Goal: Ask a question: Seek information or help from site administrators or community

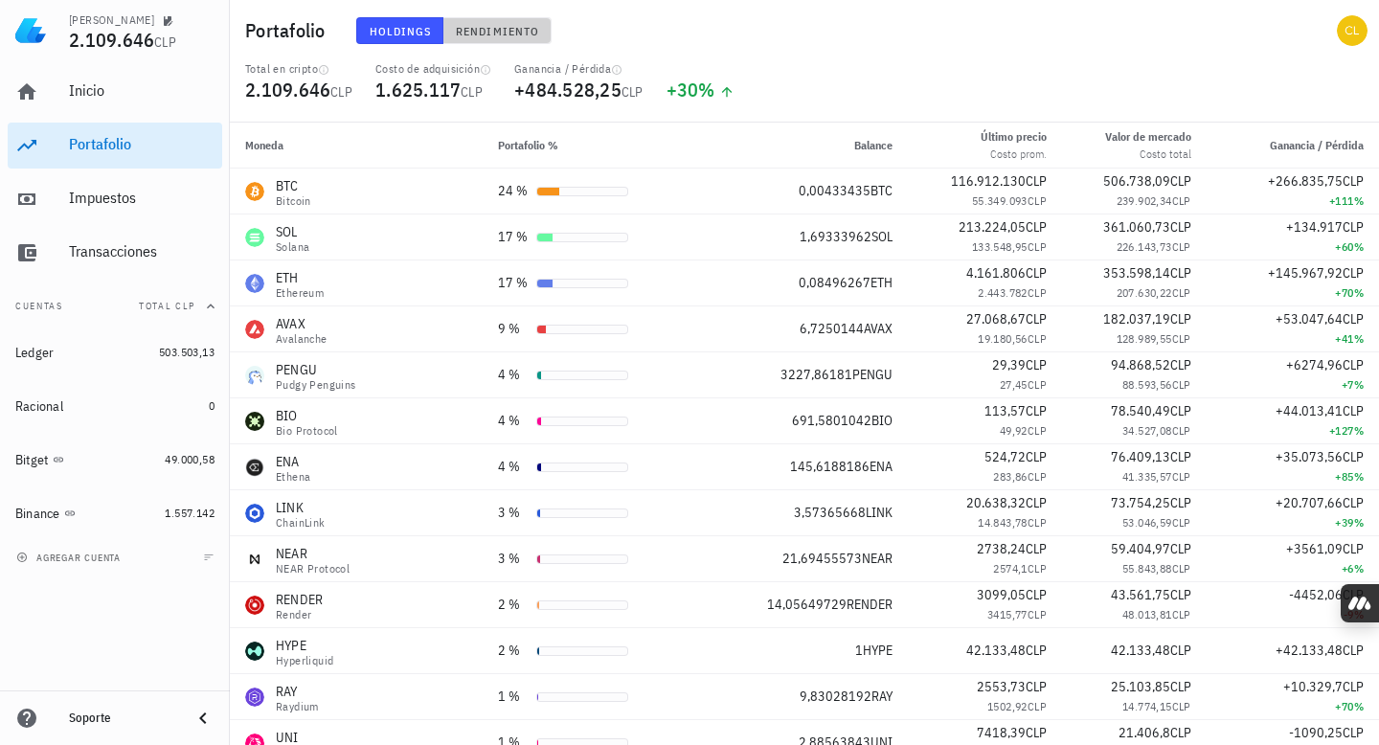
click at [505, 29] on span "Rendimiento" at bounding box center [497, 31] width 84 height 14
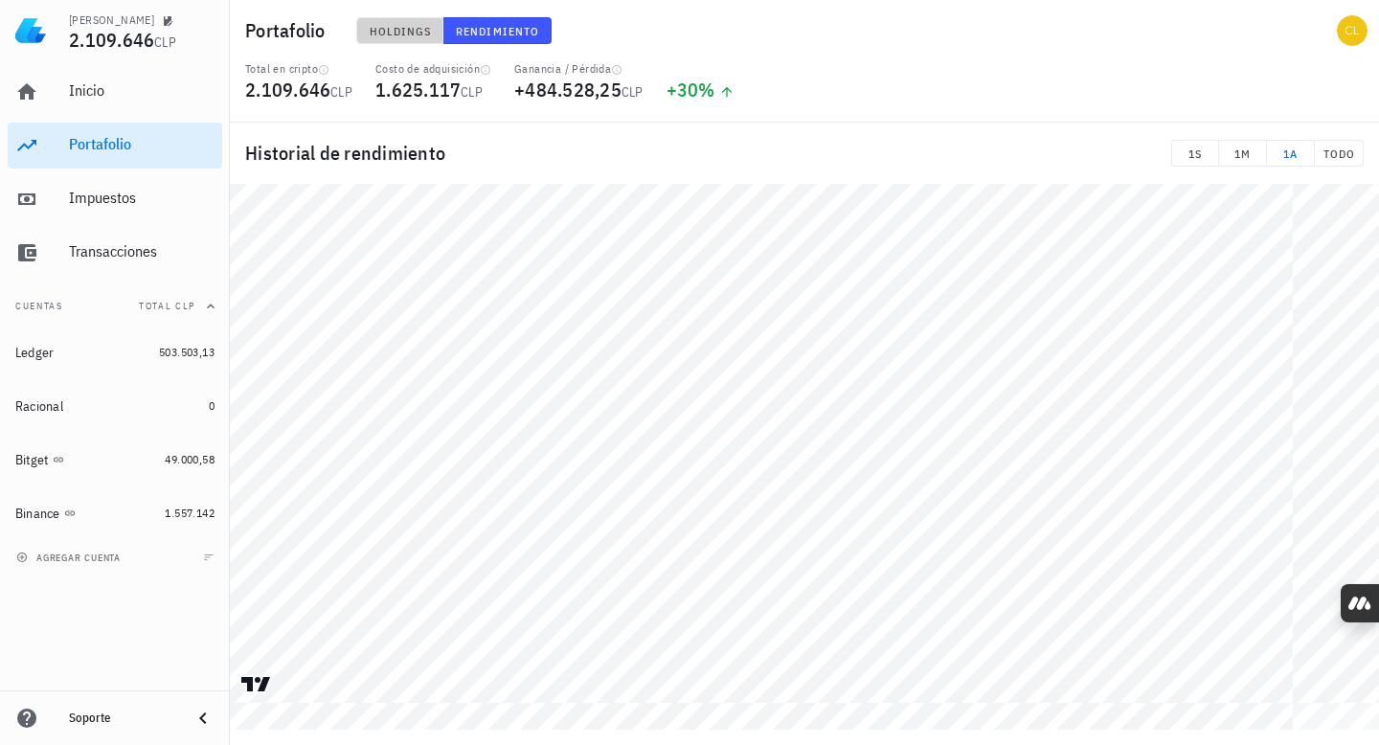
click at [409, 29] on span "Holdings" at bounding box center [400, 31] width 63 height 14
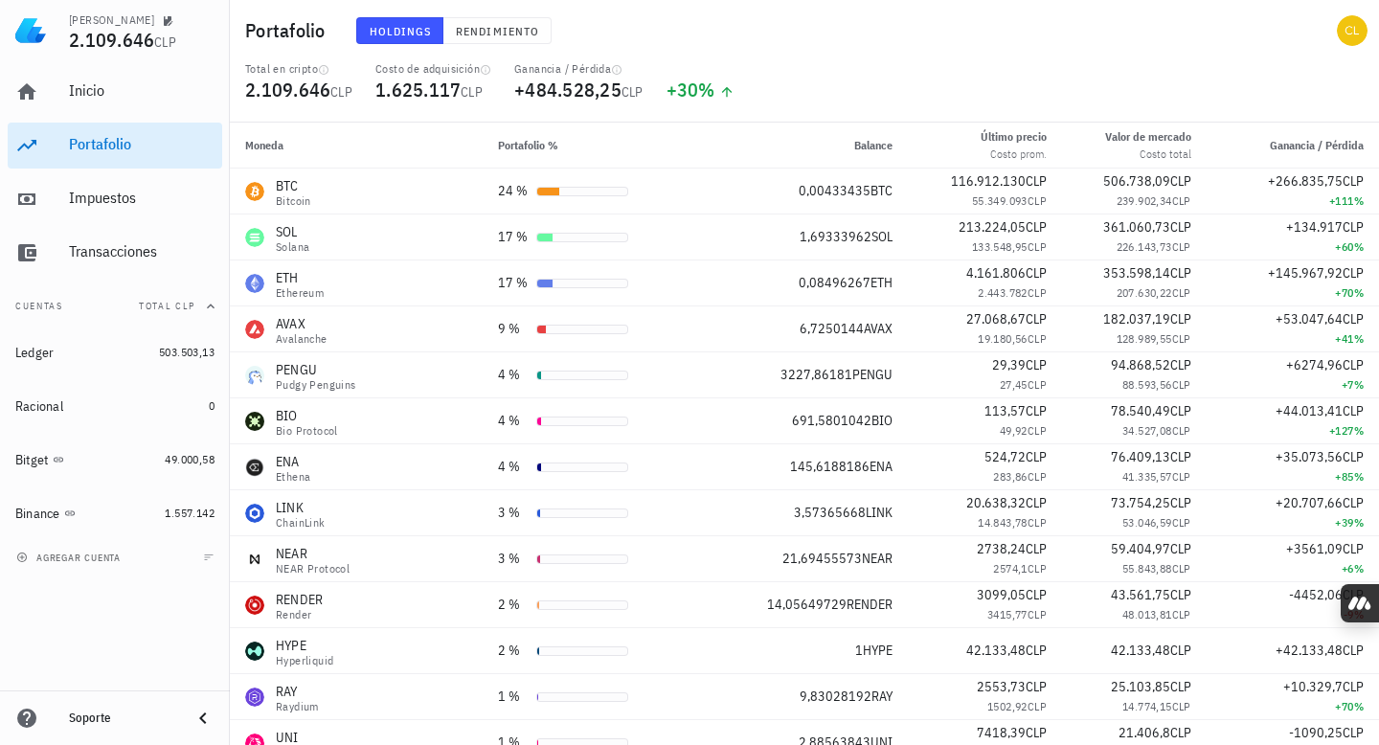
click at [134, 558] on div "agregar cuenta" at bounding box center [115, 557] width 230 height 42
click at [34, 549] on button "agregar cuenta" at bounding box center [70, 557] width 118 height 19
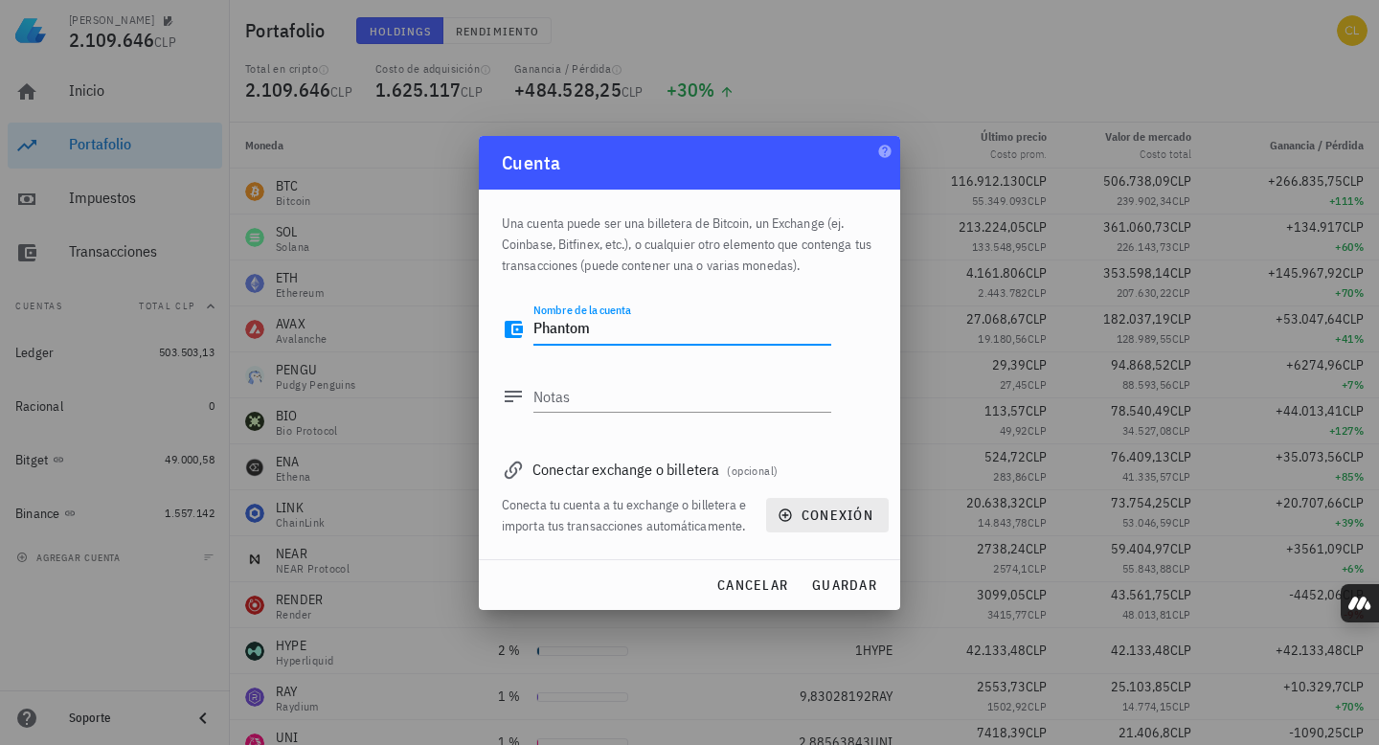
type textarea "Phantom"
click at [803, 511] on span "conexión" at bounding box center [828, 515] width 92 height 17
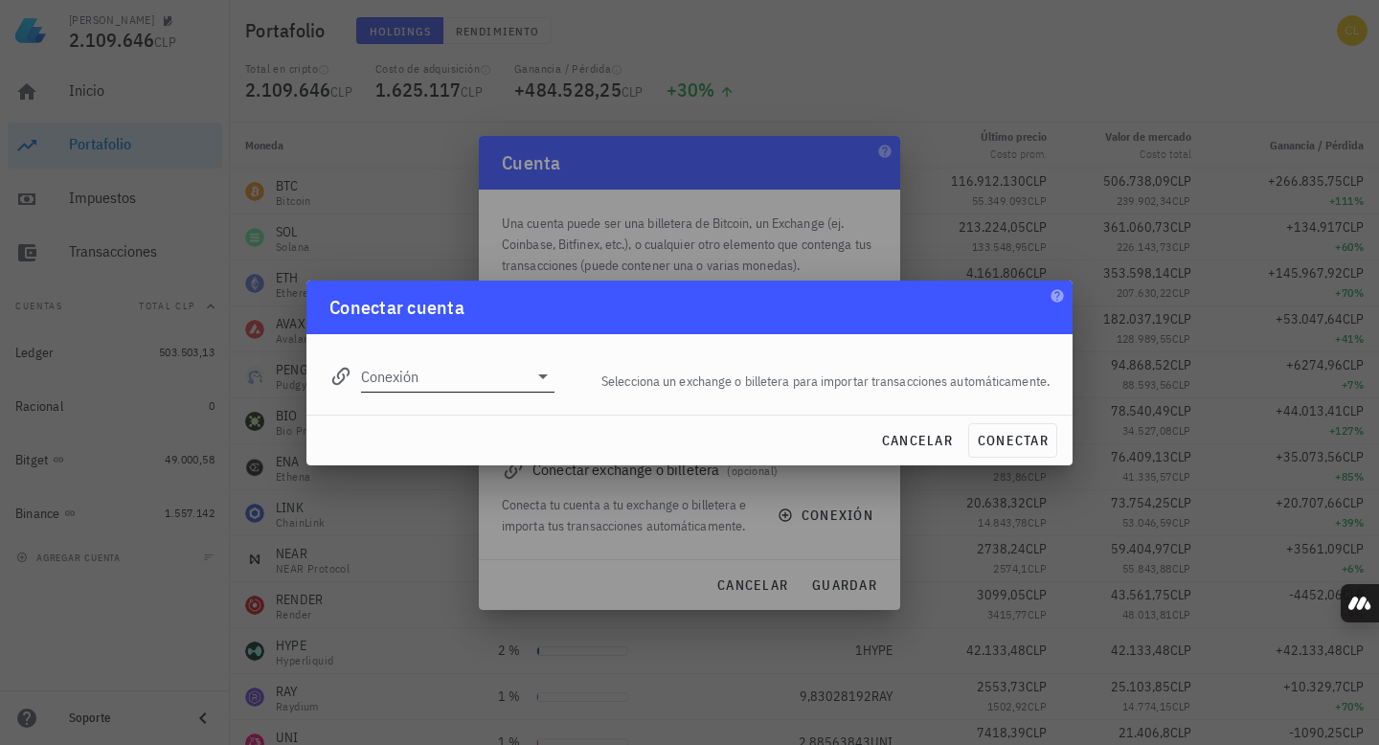
click at [547, 383] on icon at bounding box center [543, 376] width 23 height 23
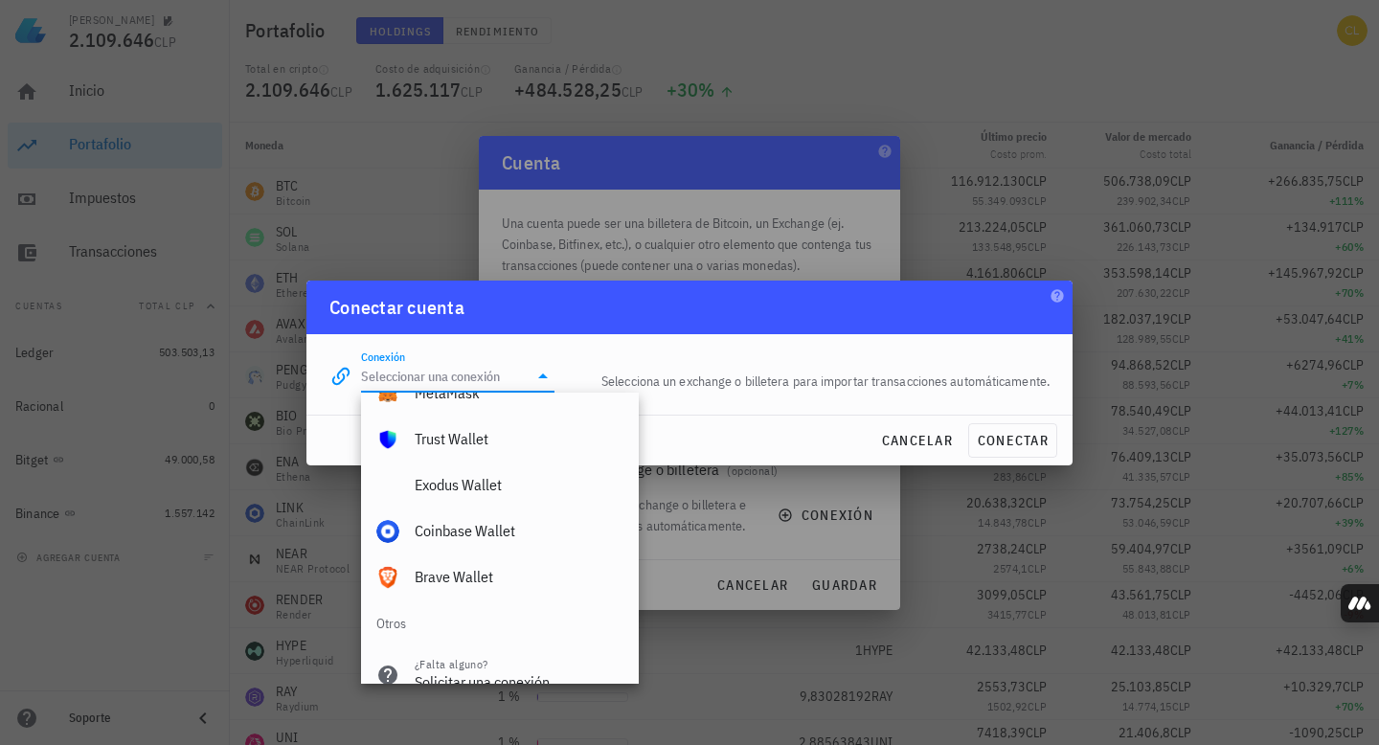
scroll to position [1436, 0]
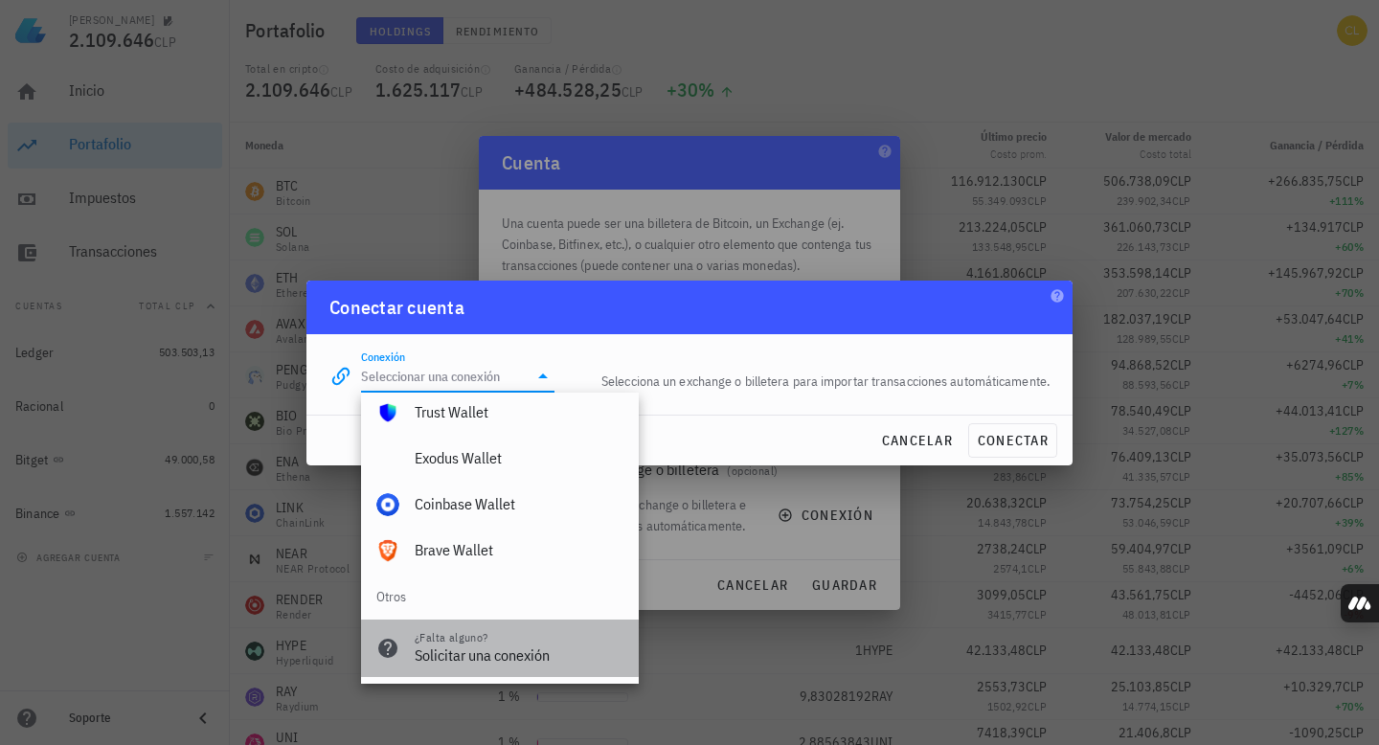
click at [473, 654] on div "Solicitar una conexión" at bounding box center [519, 656] width 209 height 18
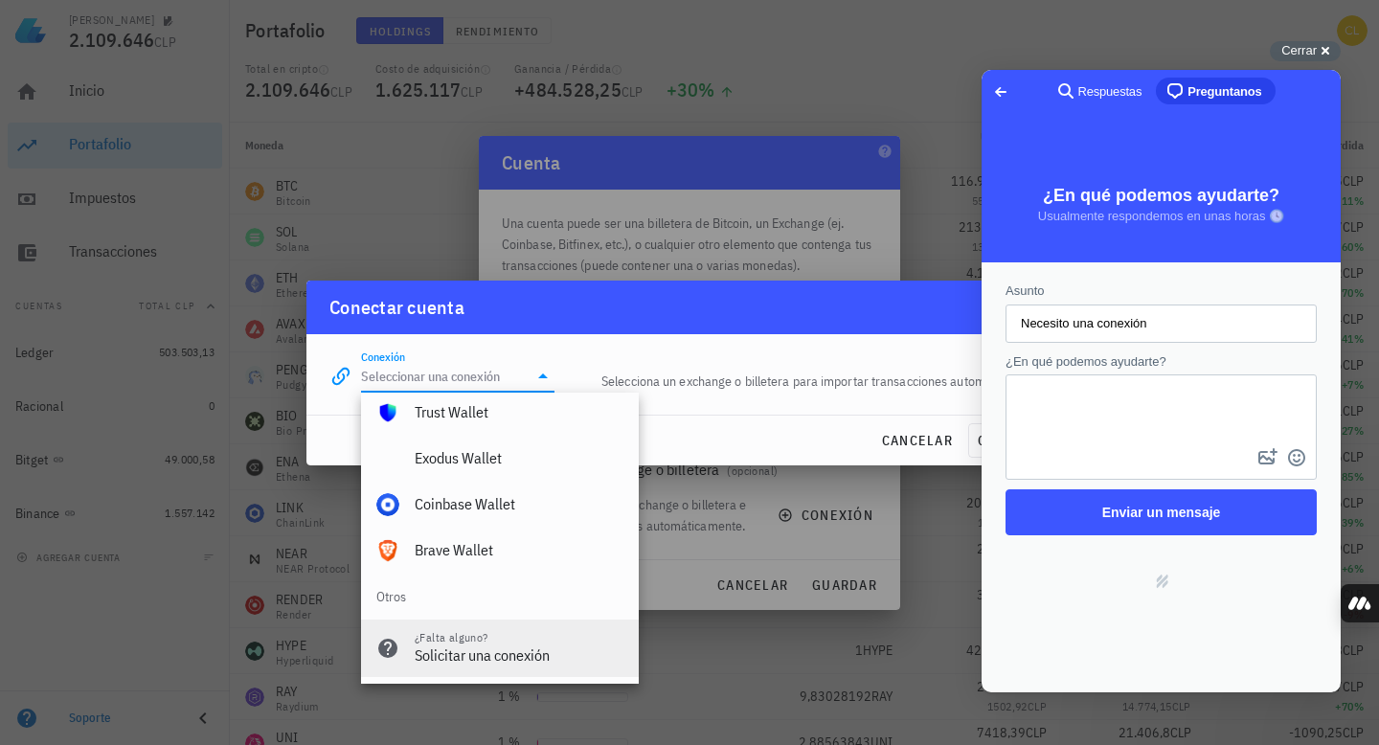
scroll to position [0, 0]
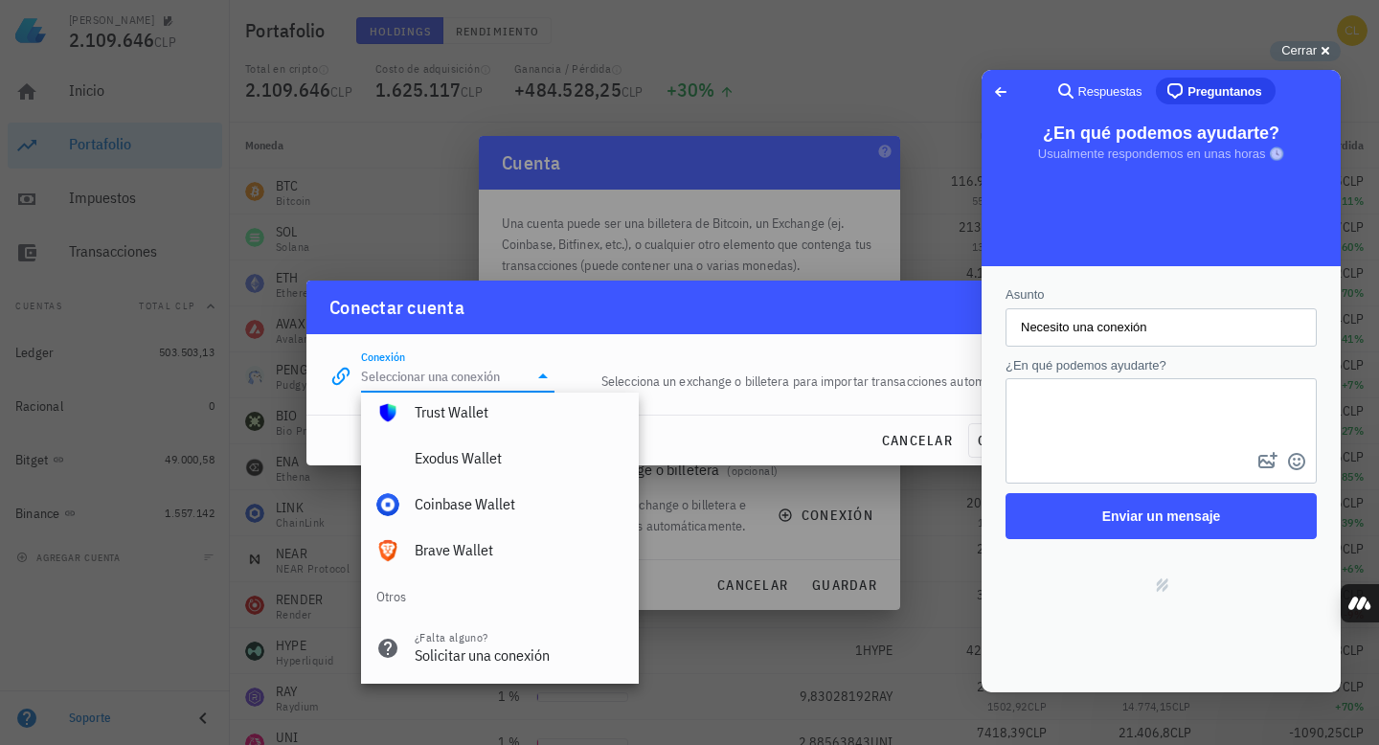
click at [1066, 388] on textarea "¿En qué podemos ayudarte?" at bounding box center [1161, 414] width 307 height 68
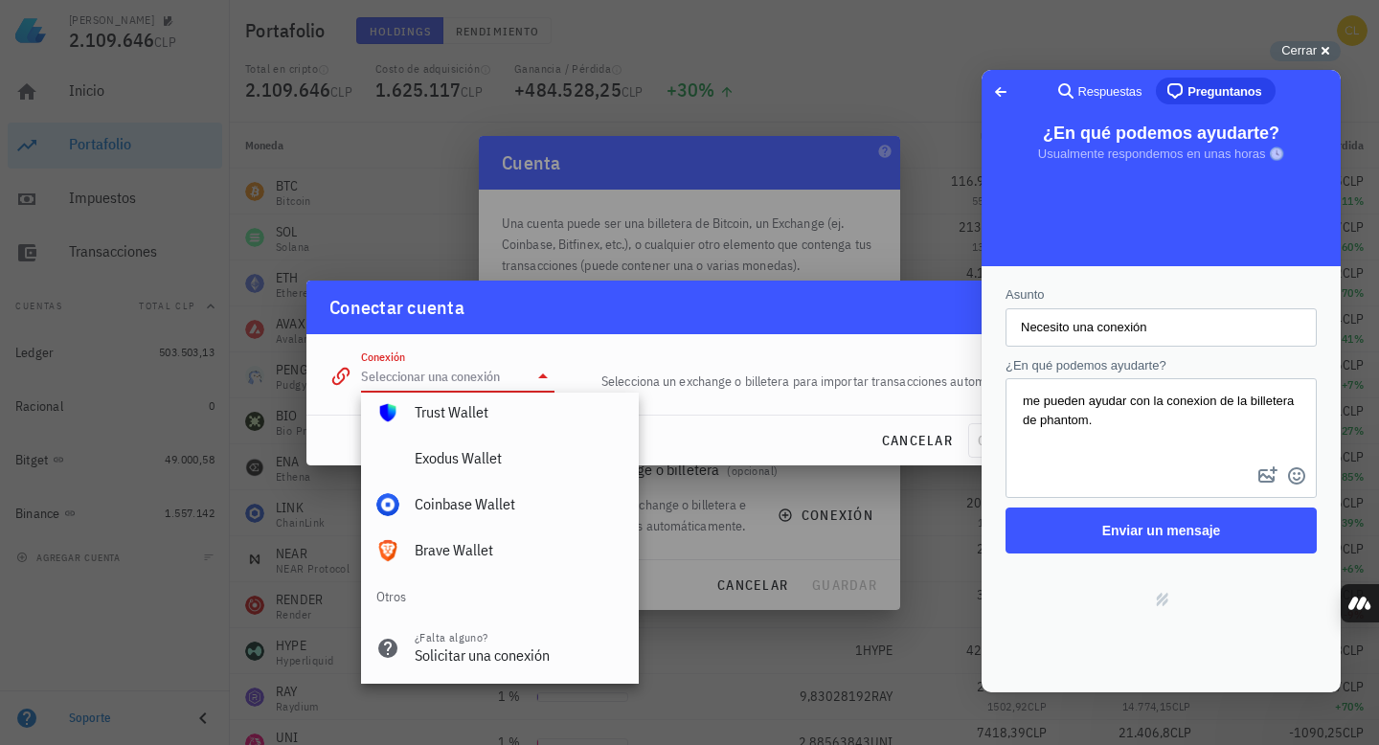
scroll to position [3, 0]
type textarea "me pueden ayudar con la conexion de la billetera de phantom. gracias"
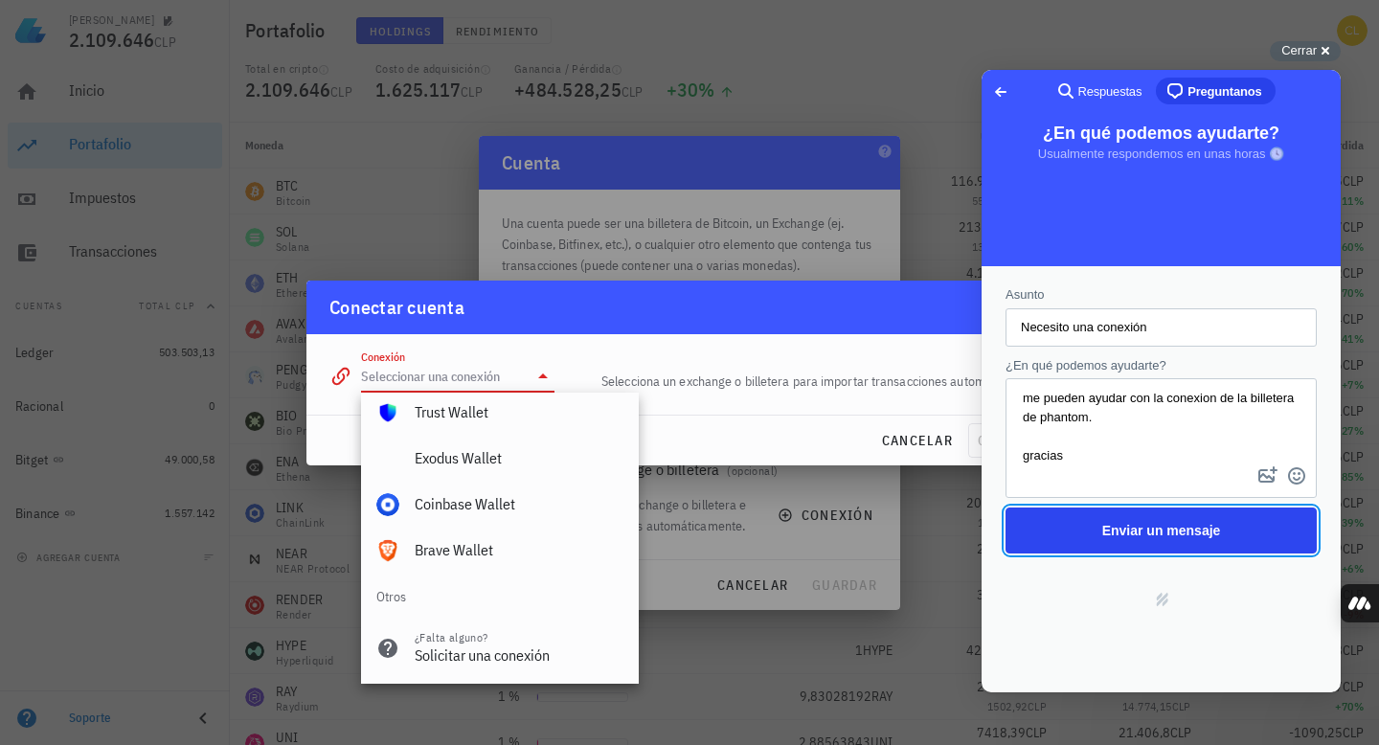
click at [1143, 521] on span "Enviar un mensaje" at bounding box center [1161, 531] width 269 height 44
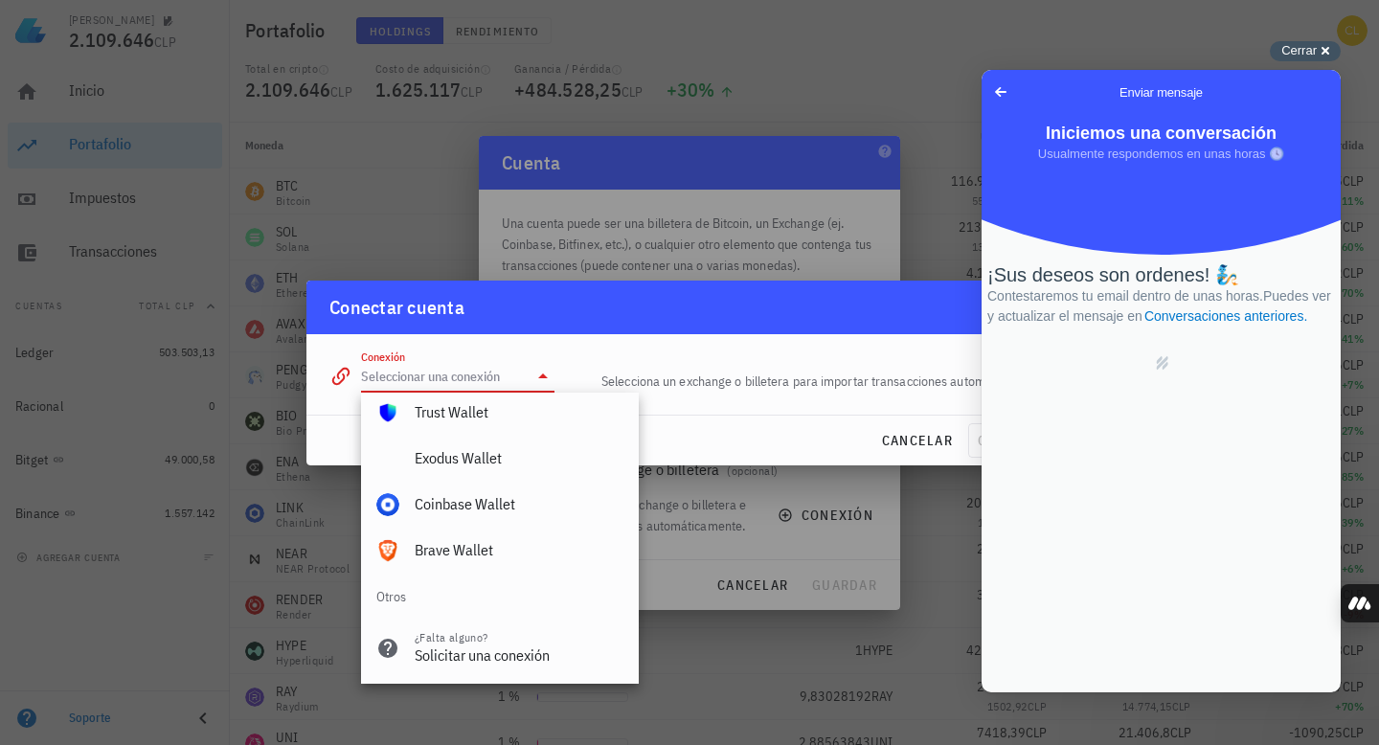
click at [1299, 41] on div "Cerrar cross-small" at bounding box center [1305, 51] width 71 height 20
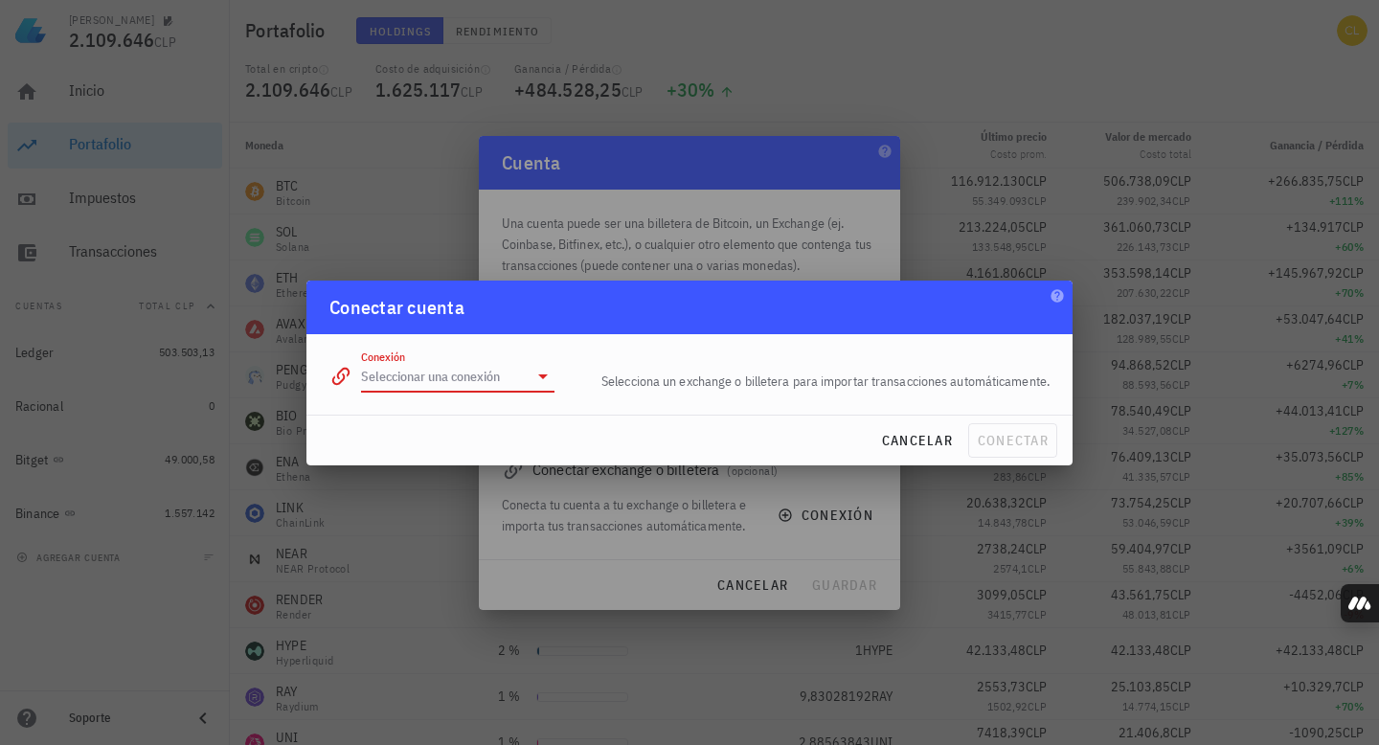
click at [512, 383] on input "Conexión" at bounding box center [444, 376] width 167 height 31
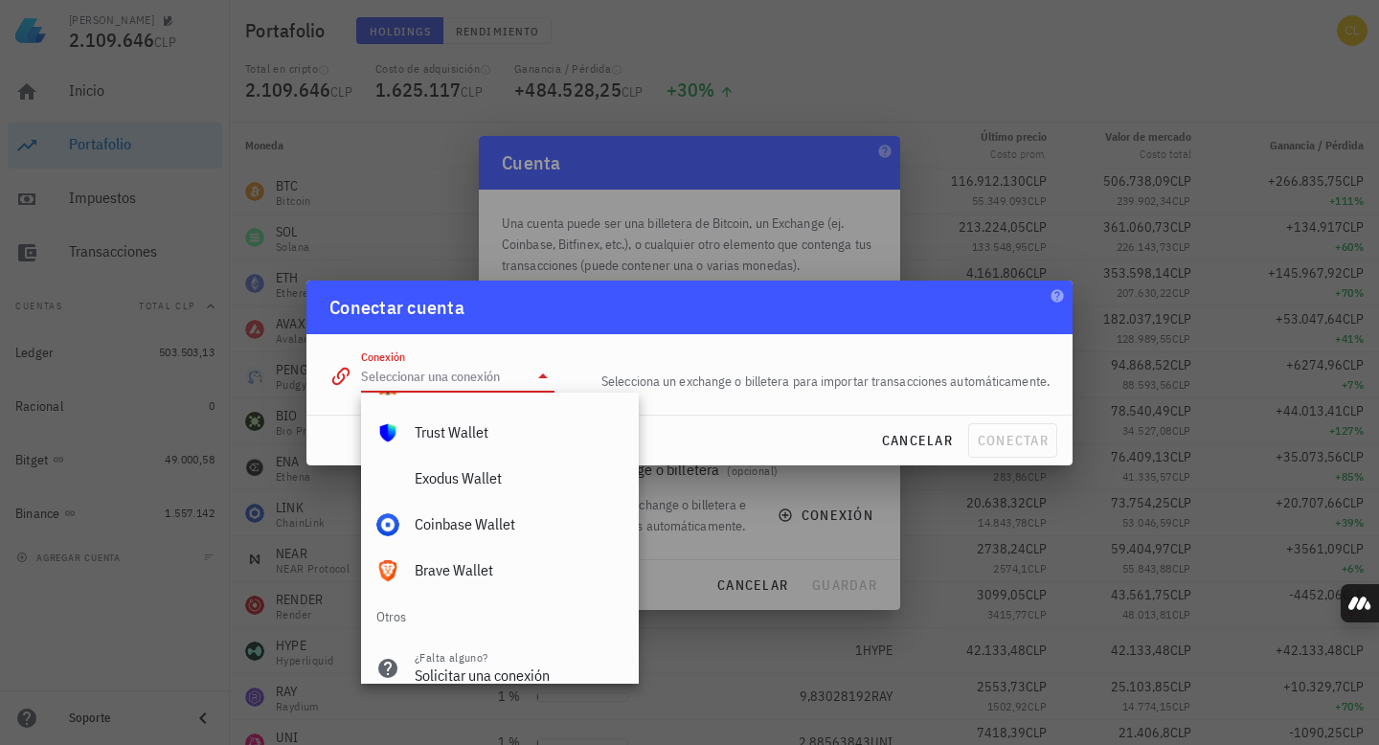
scroll to position [1436, 0]
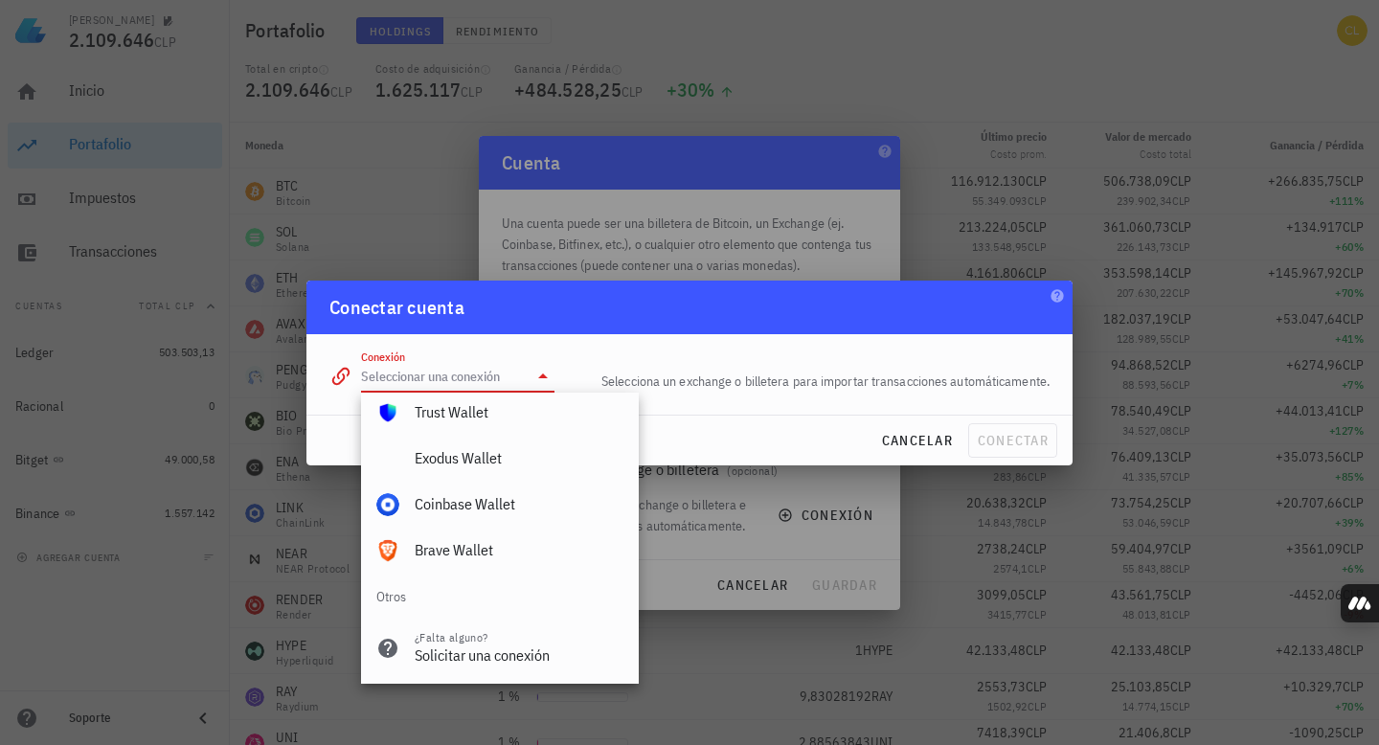
click at [752, 421] on div "cancelar conectar" at bounding box center [689, 441] width 766 height 50
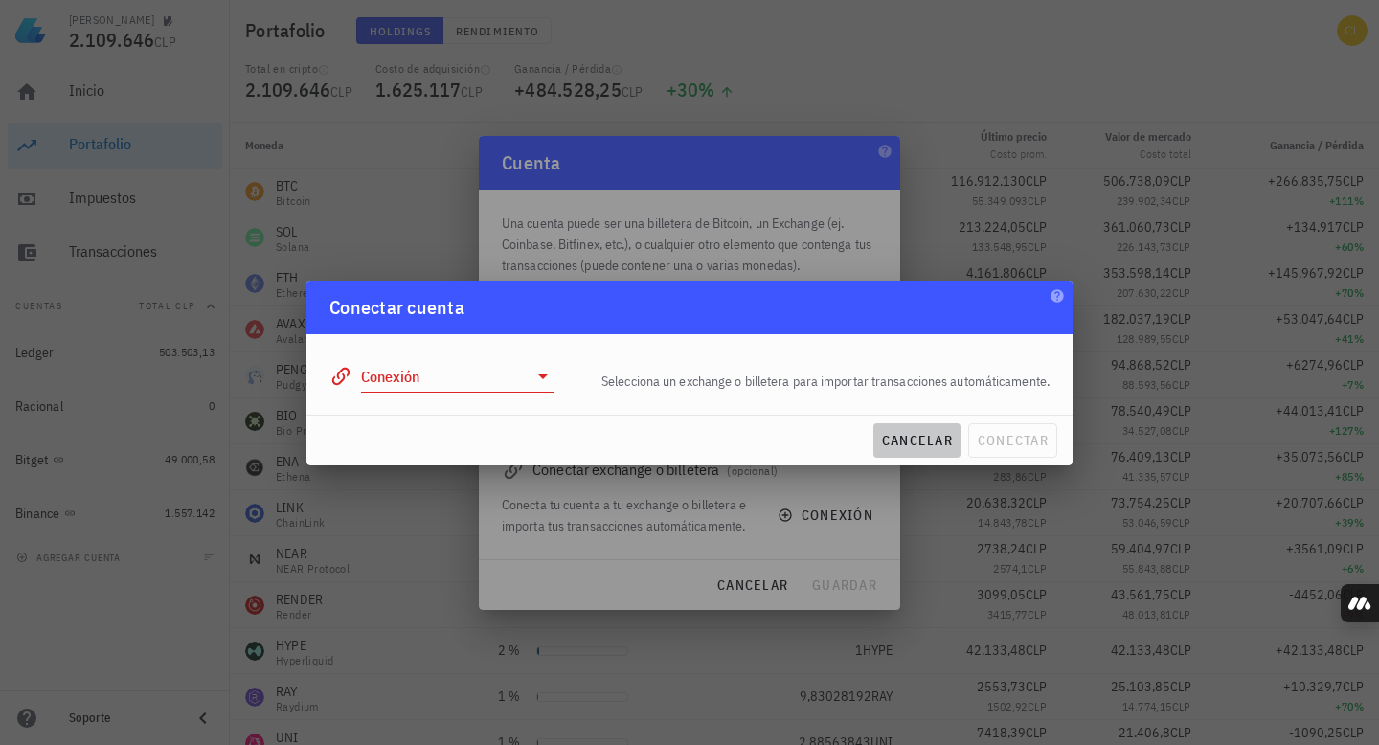
click at [909, 443] on span "cancelar" at bounding box center [917, 440] width 72 height 17
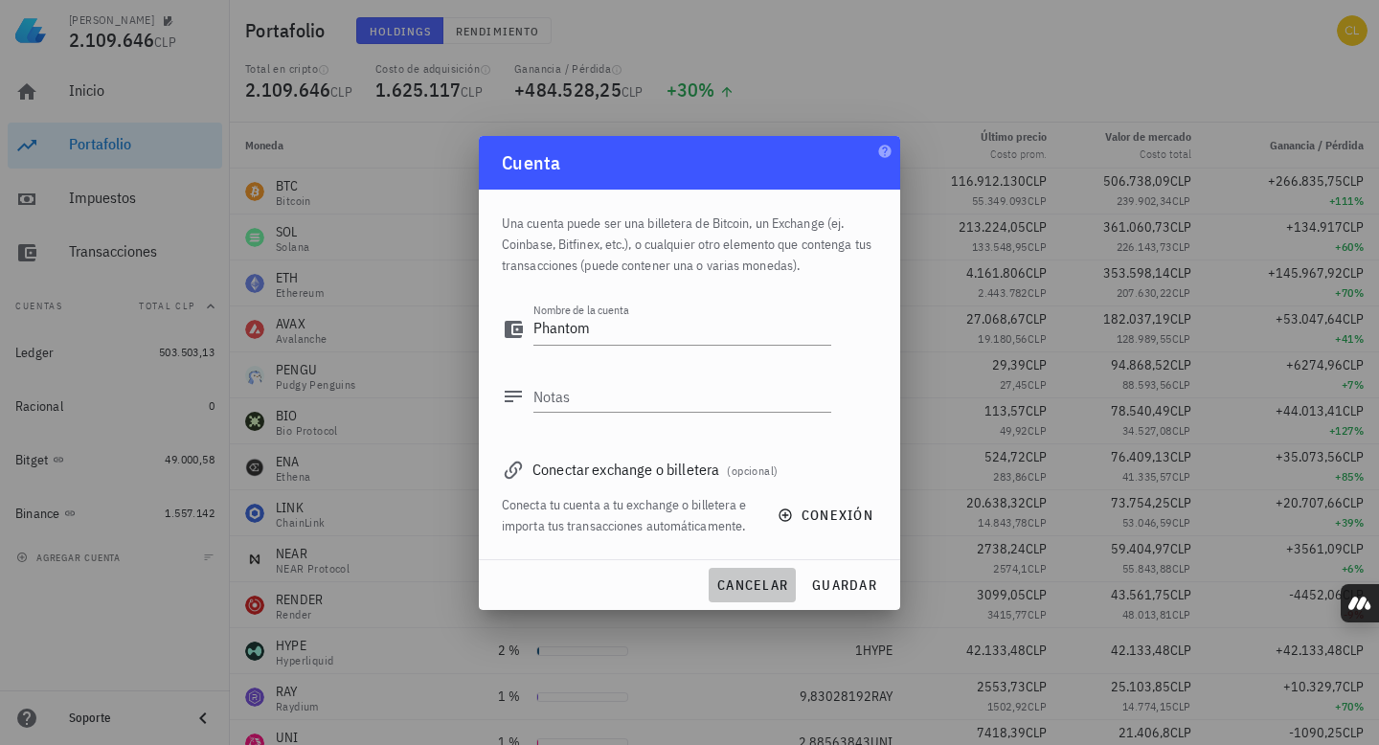
click at [749, 587] on span "cancelar" at bounding box center [752, 585] width 72 height 17
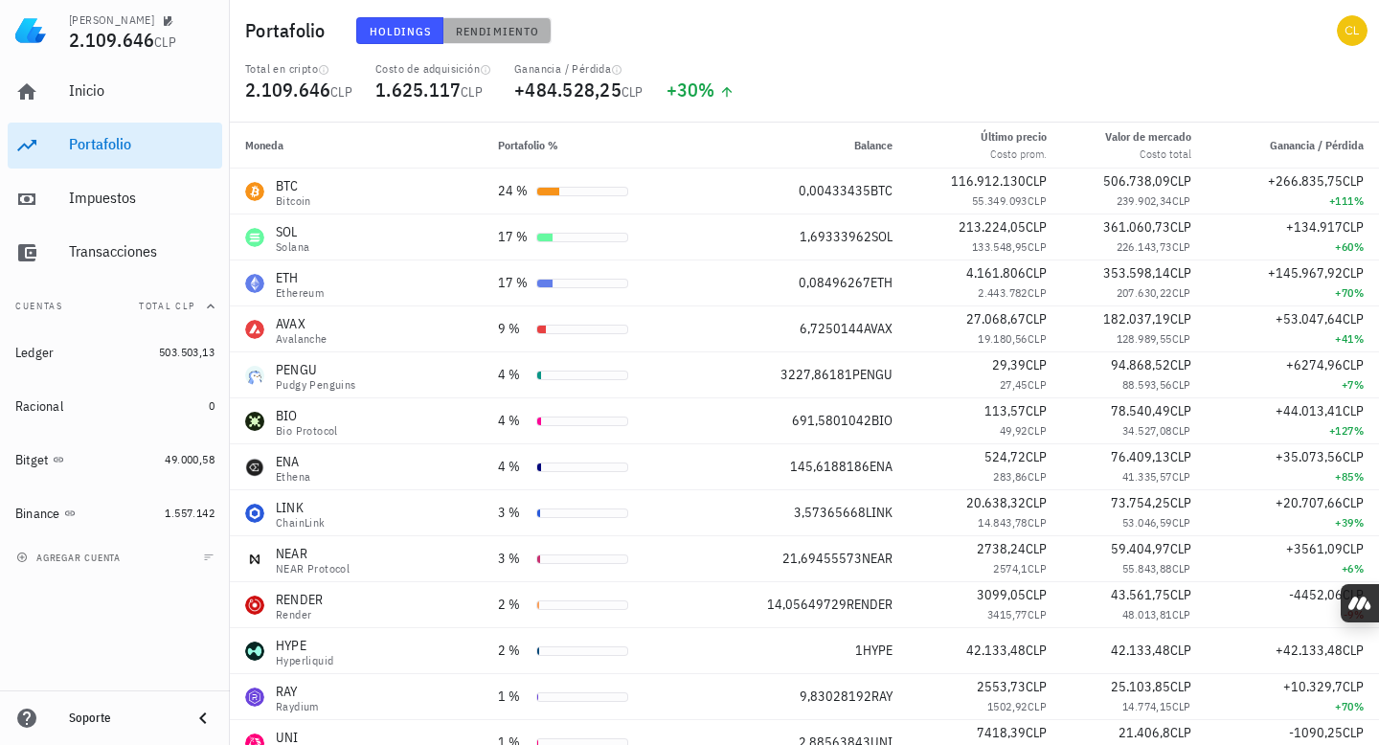
click at [482, 29] on span "Rendimiento" at bounding box center [497, 31] width 84 height 14
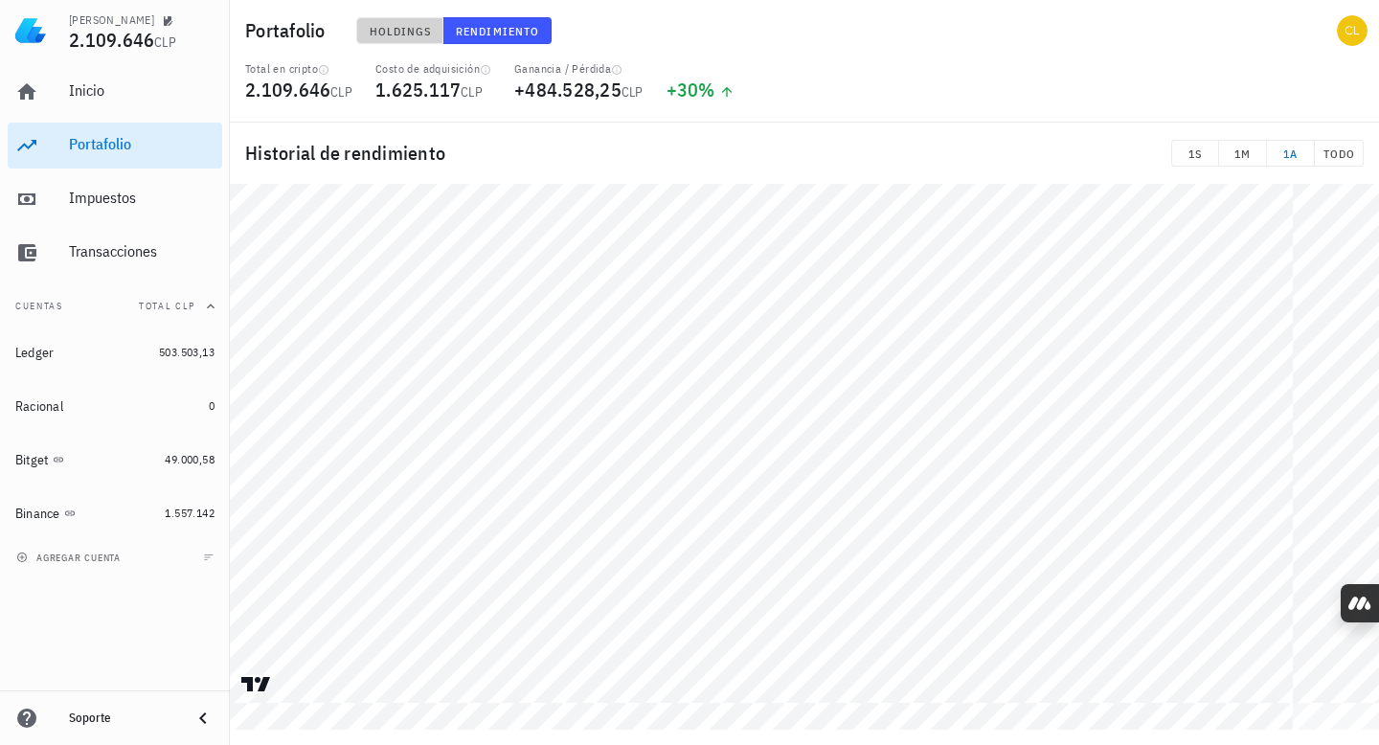
click at [421, 24] on span "Holdings" at bounding box center [400, 31] width 63 height 14
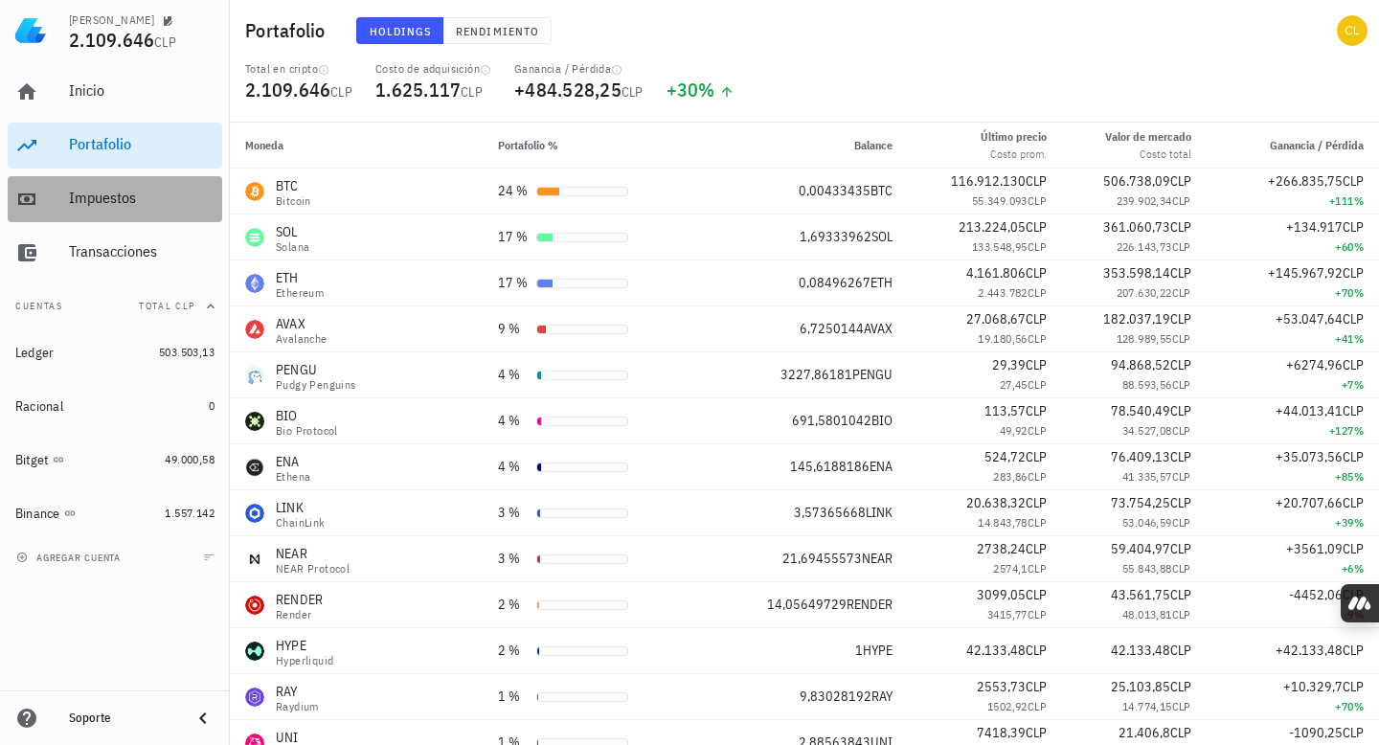
click at [131, 195] on div "Impuestos" at bounding box center [142, 198] width 146 height 18
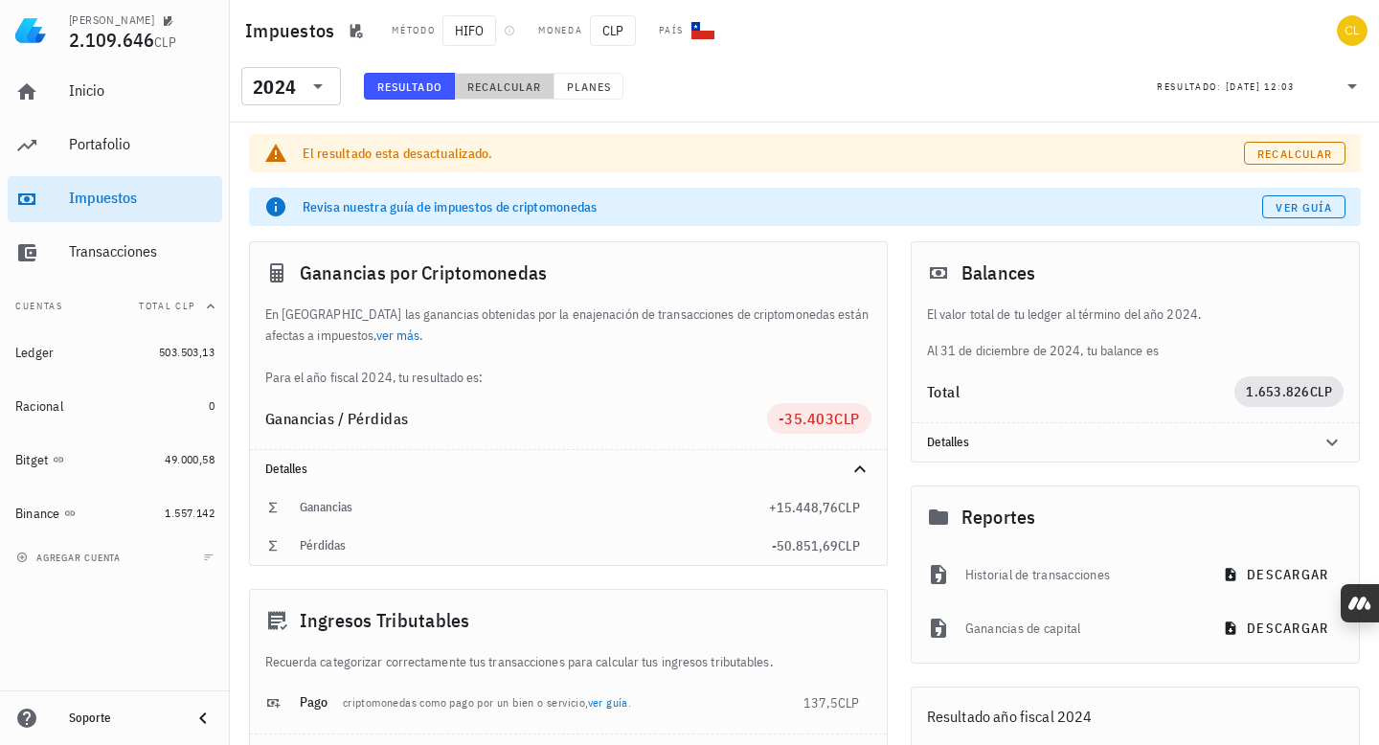
click at [482, 88] on span "Recalcular" at bounding box center [504, 86] width 76 height 14
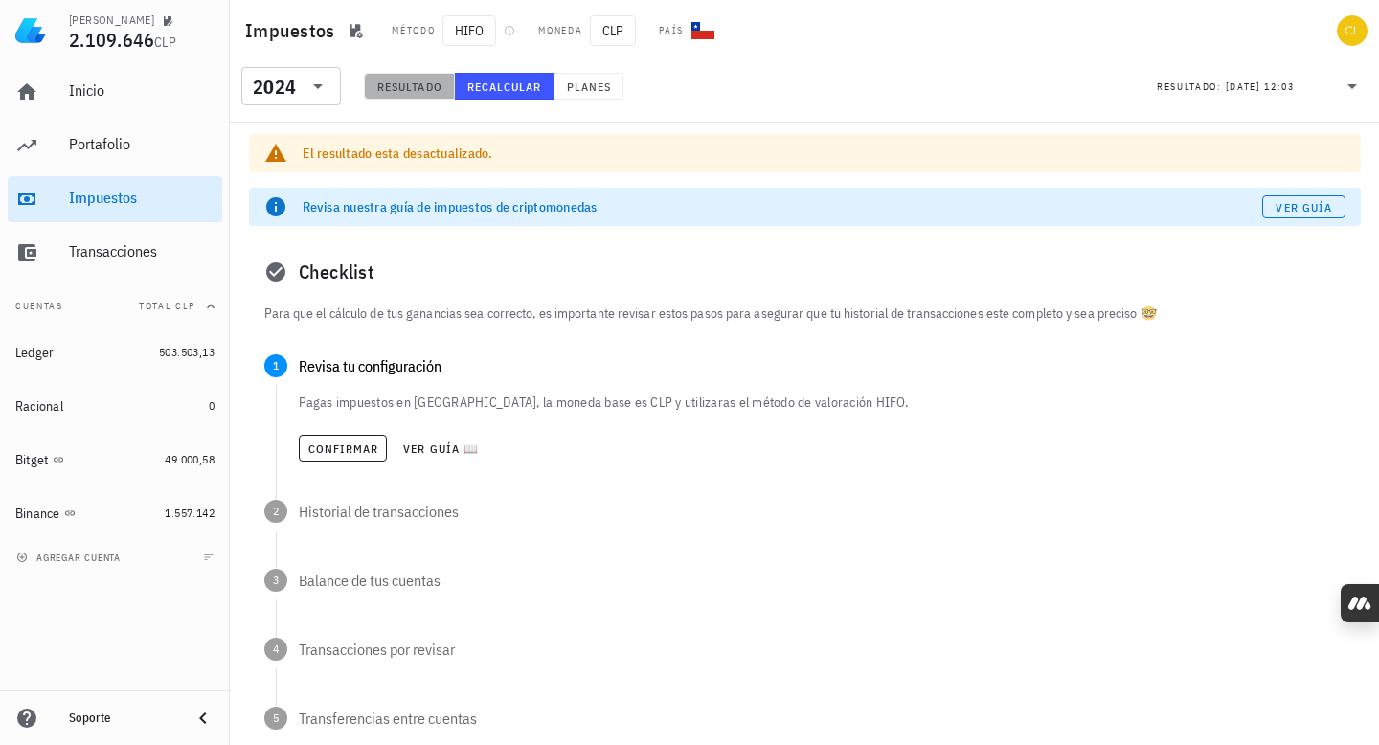
click at [431, 89] on span "Resultado" at bounding box center [409, 86] width 66 height 14
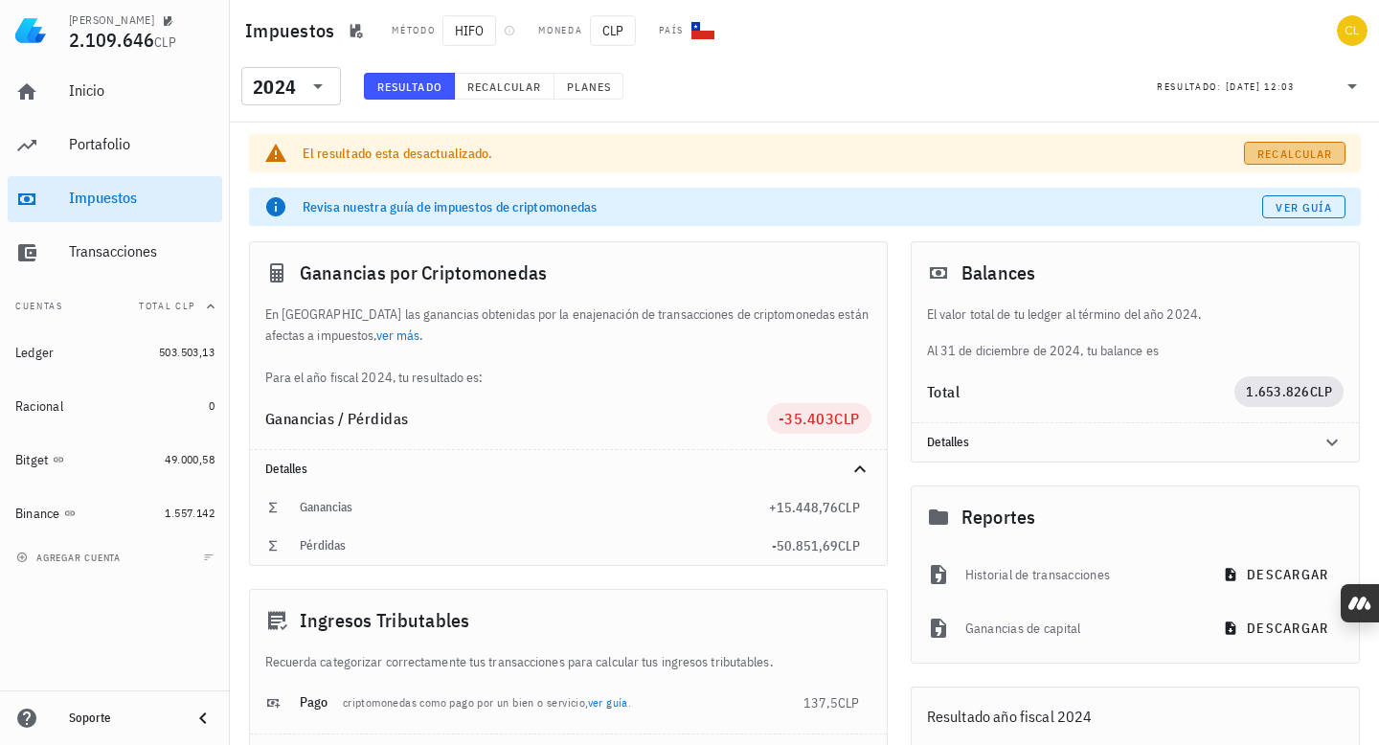
click at [1271, 147] on span "Recalcular" at bounding box center [1295, 154] width 76 height 14
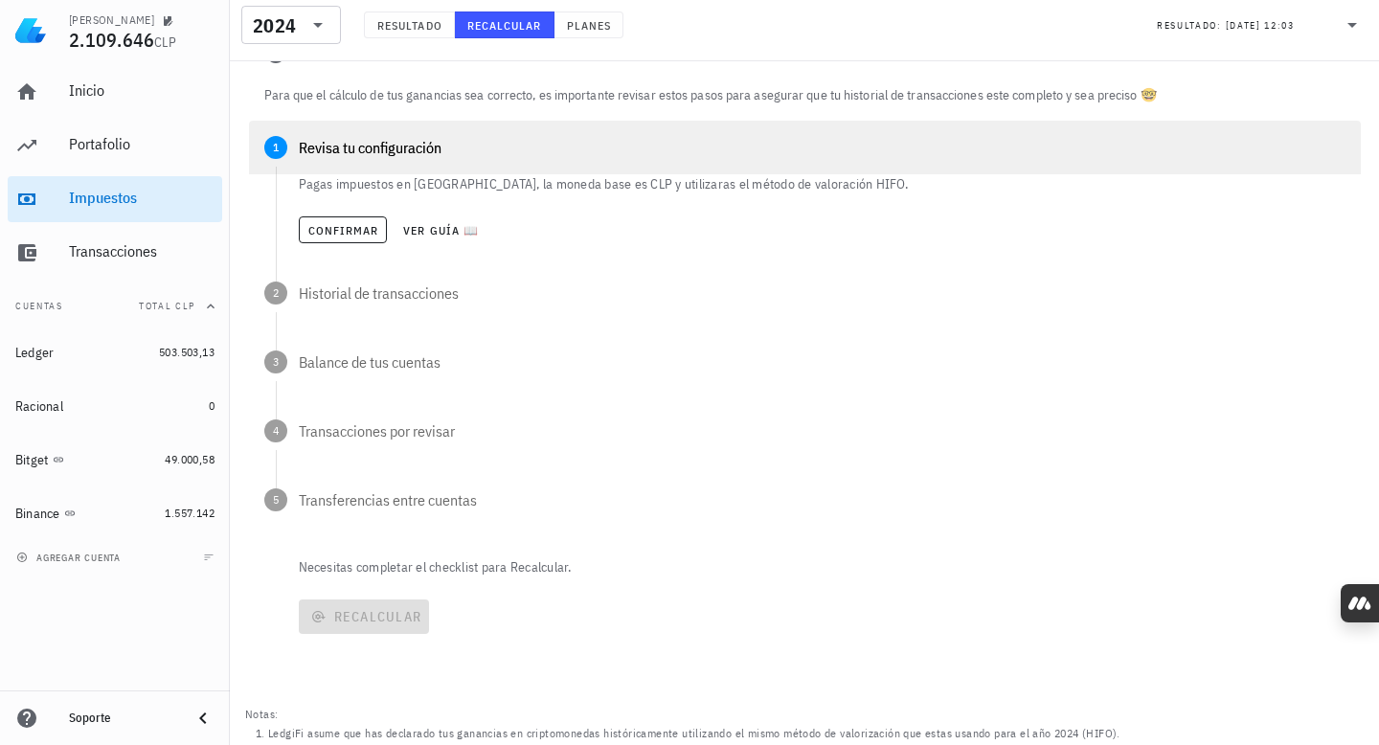
scroll to position [280, 0]
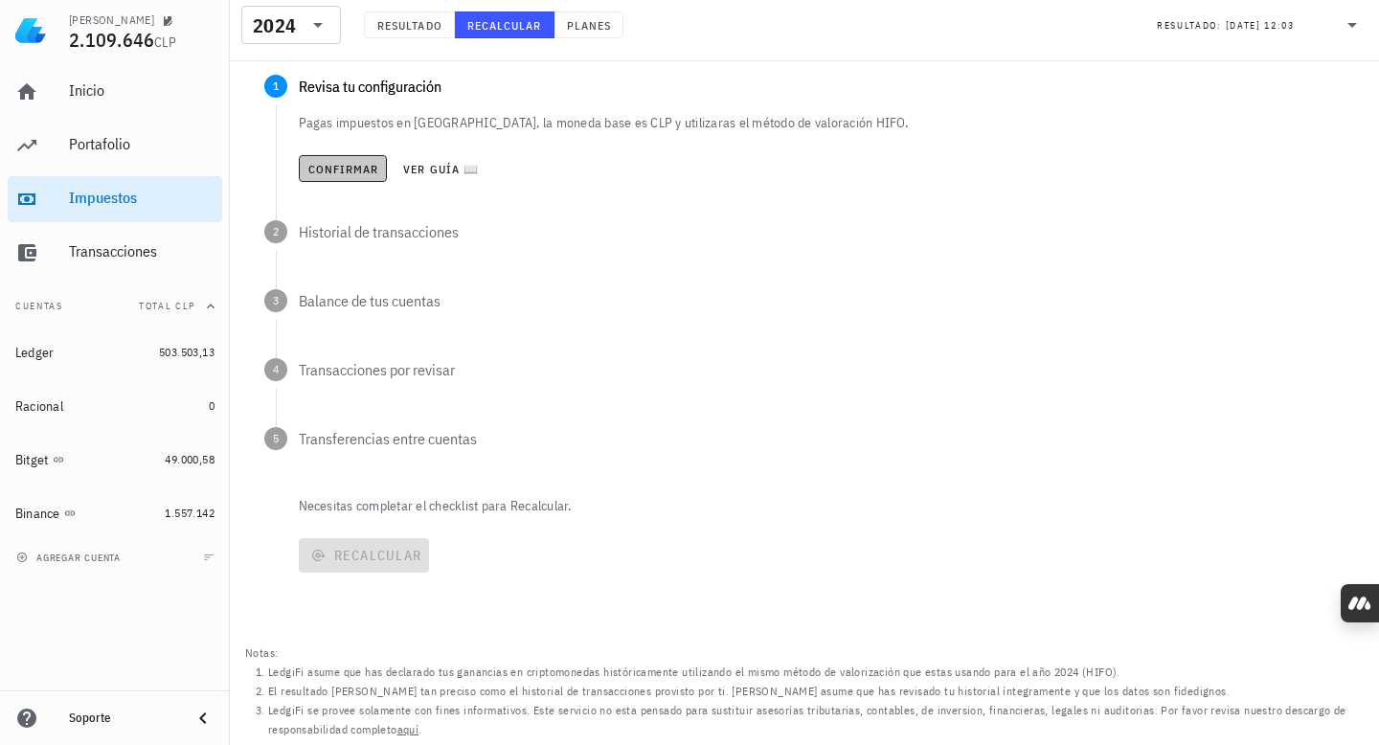
click at [371, 171] on span "Confirmar" at bounding box center [343, 169] width 72 height 14
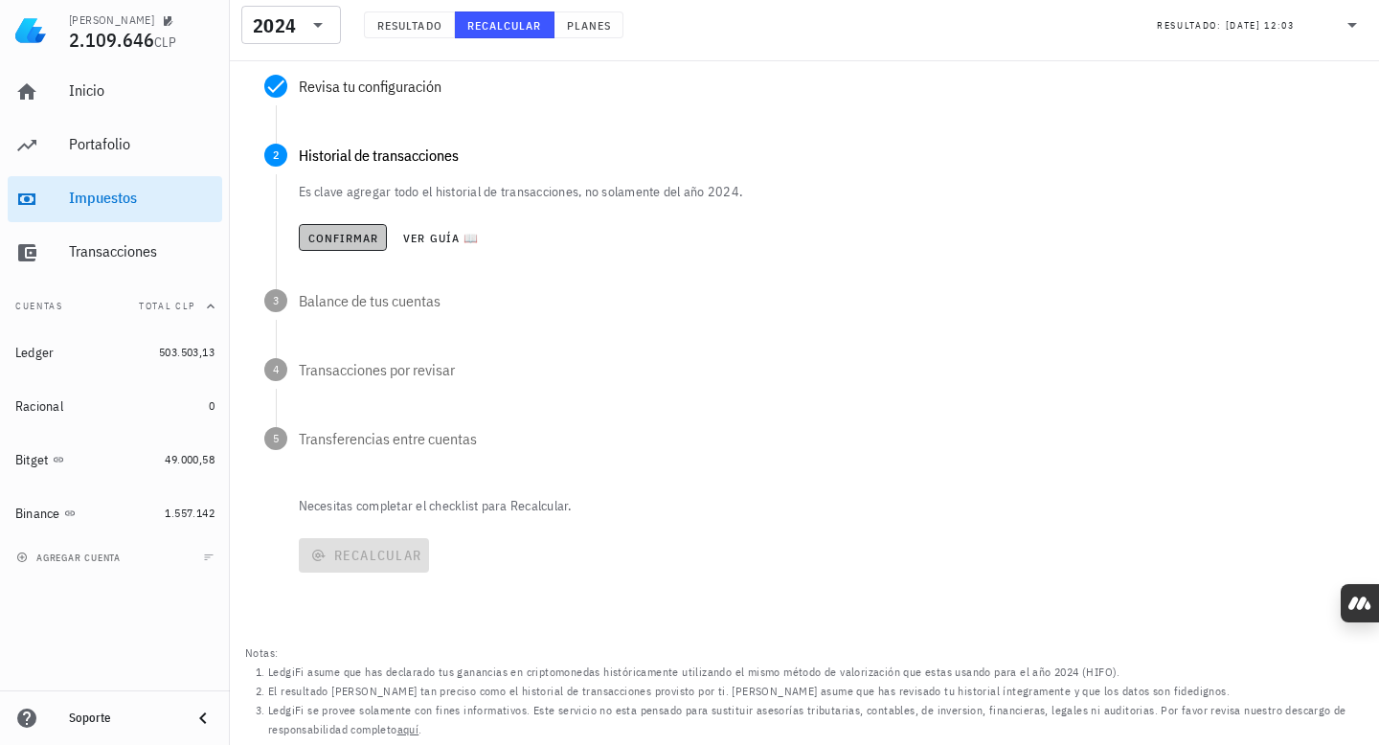
click at [342, 240] on span "Confirmar" at bounding box center [343, 238] width 72 height 14
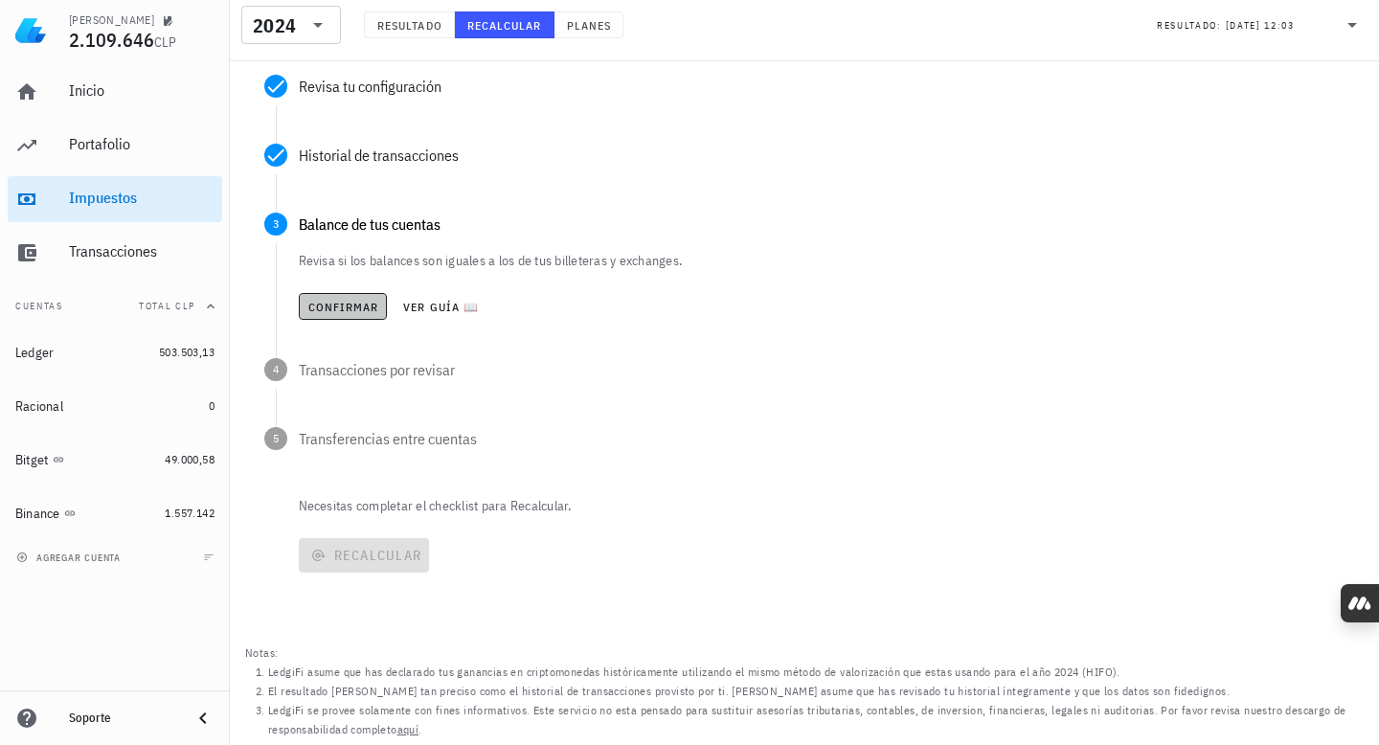
click at [341, 312] on span "Confirmar" at bounding box center [343, 307] width 72 height 14
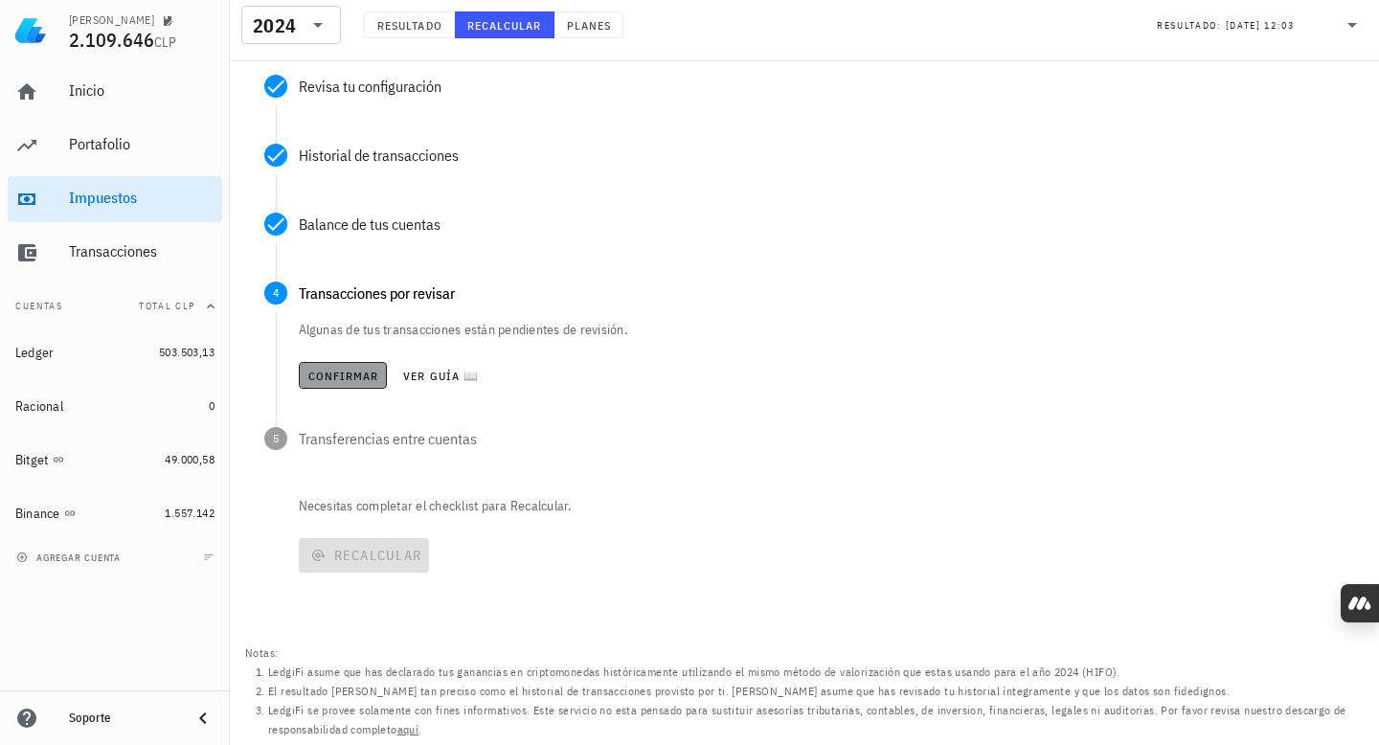
click at [347, 386] on button "Confirmar" at bounding box center [343, 375] width 89 height 27
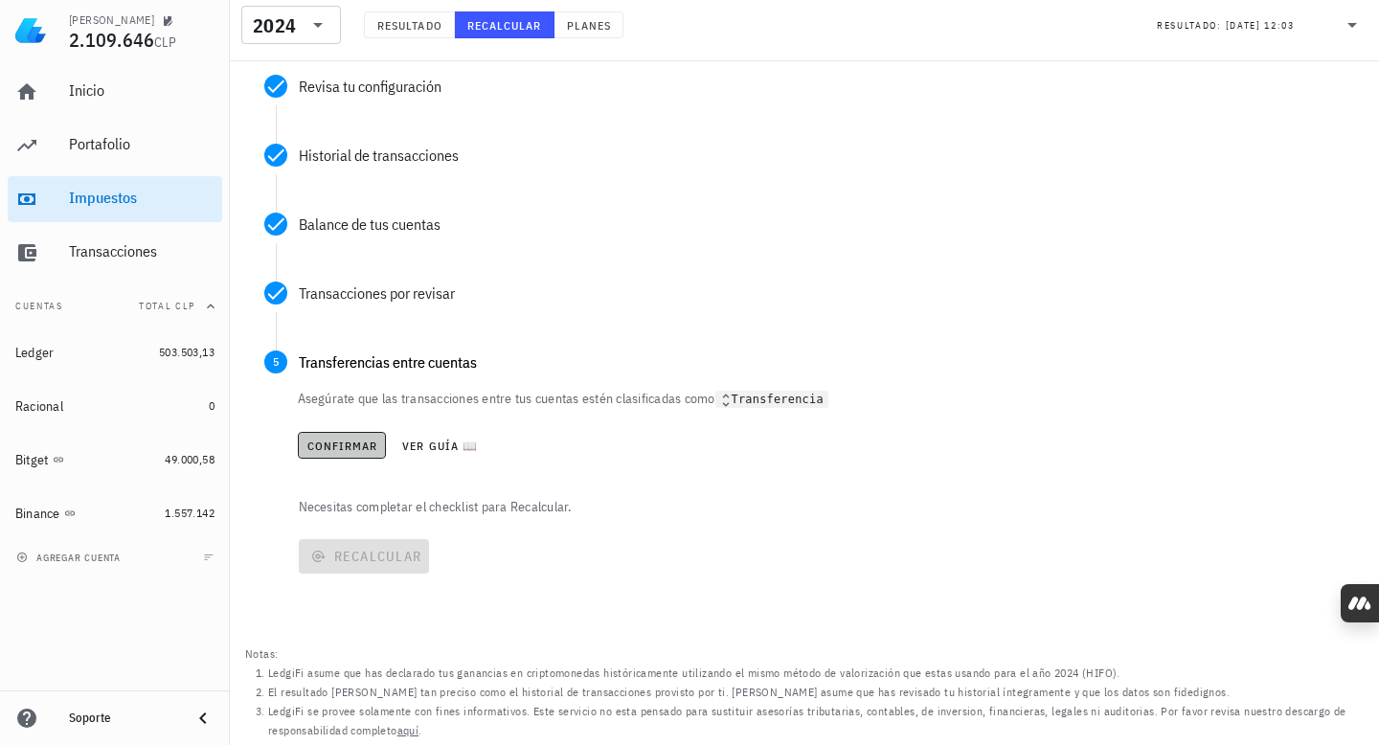
click at [350, 441] on span "Confirmar" at bounding box center [342, 446] width 72 height 14
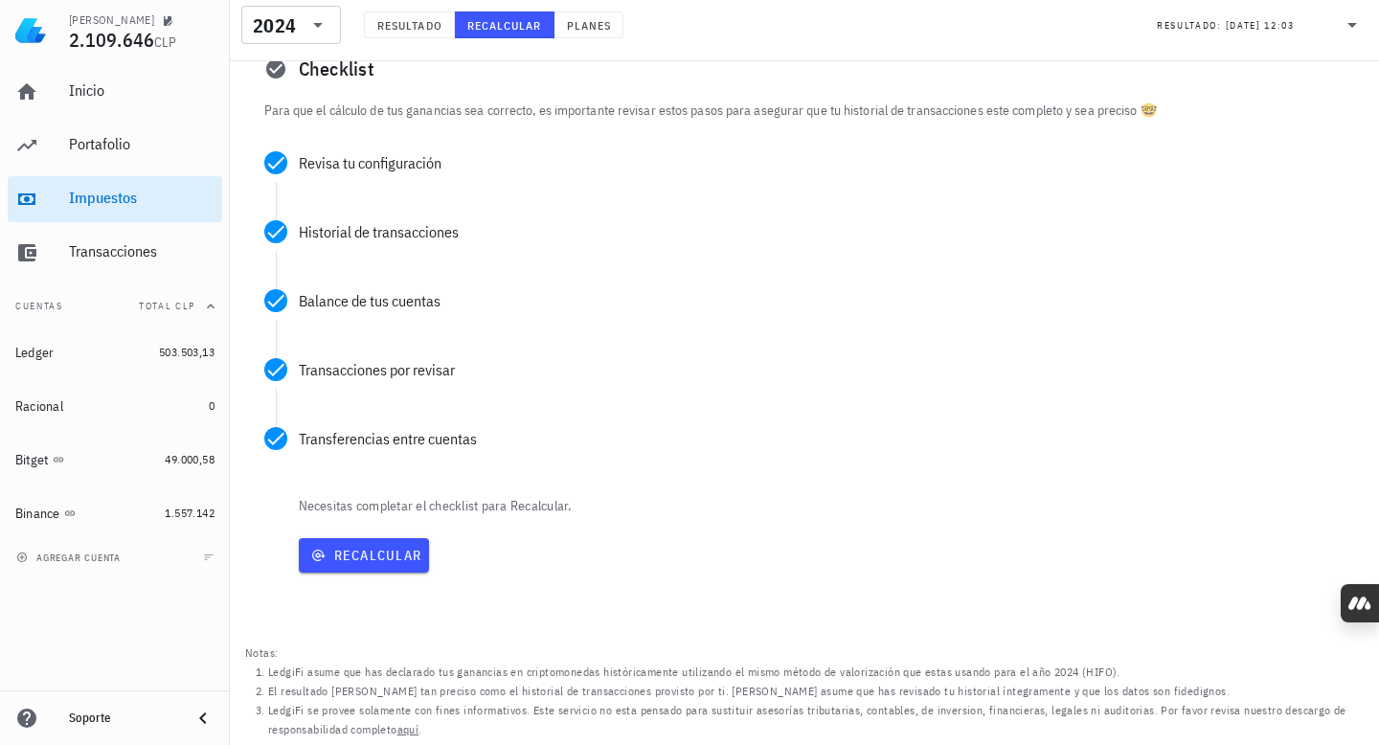
scroll to position [203, 0]
click at [362, 558] on span "Recalcular" at bounding box center [364, 555] width 116 height 17
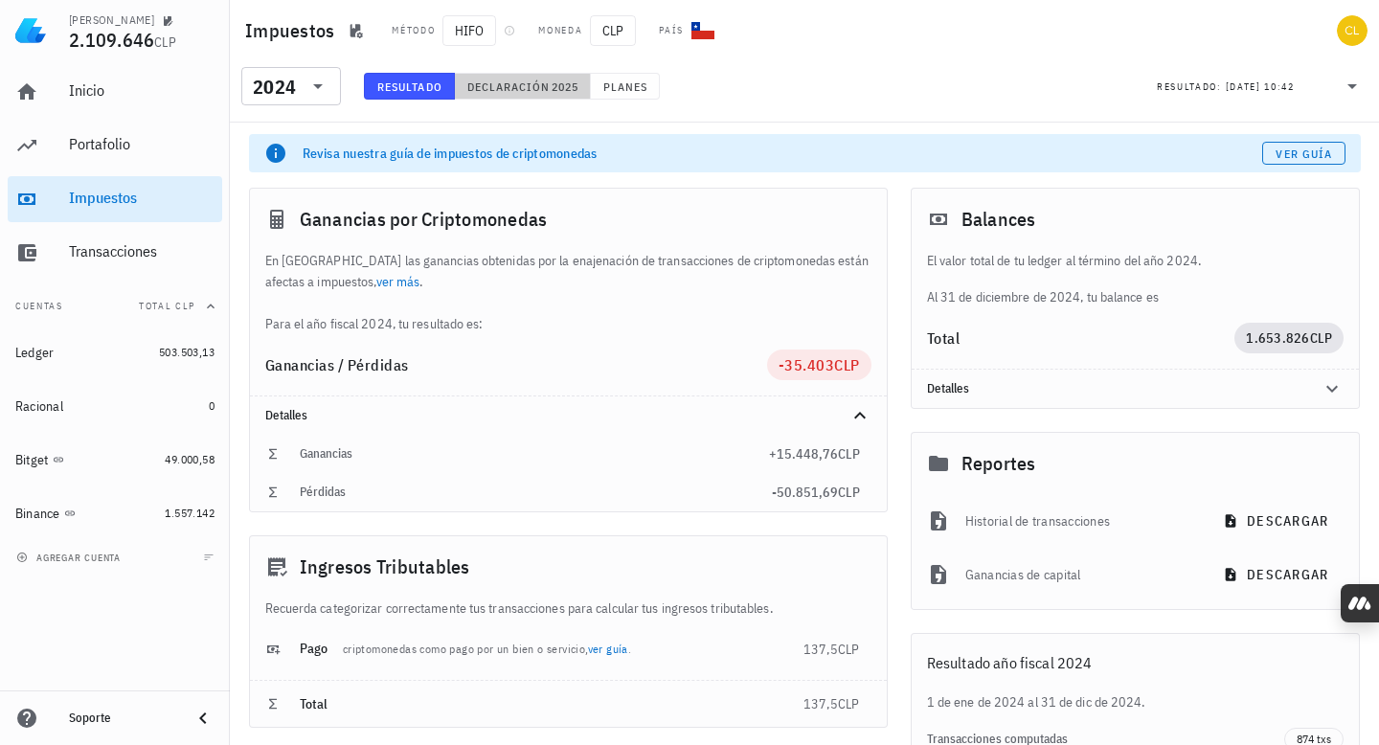
click at [545, 87] on span "Declaración" at bounding box center [508, 86] width 84 height 14
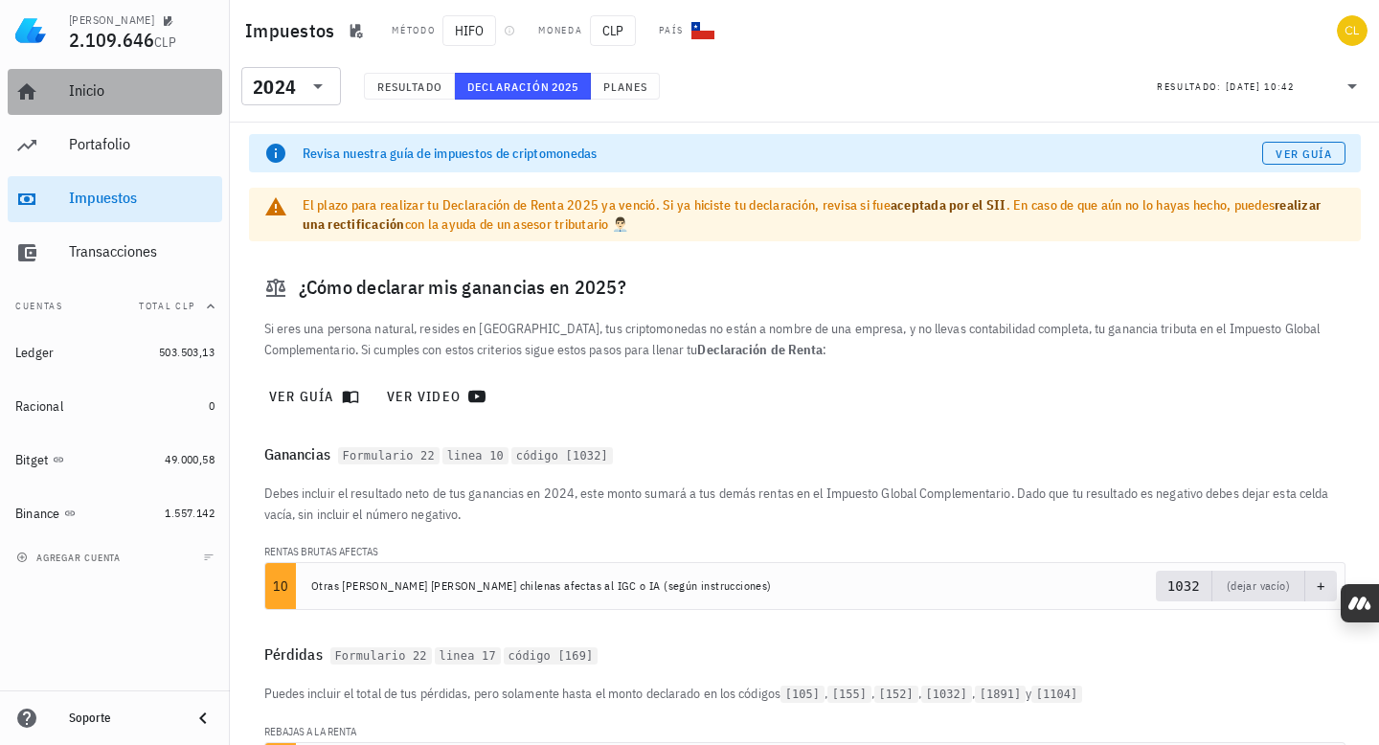
click at [143, 99] on div "Inicio" at bounding box center [142, 90] width 146 height 18
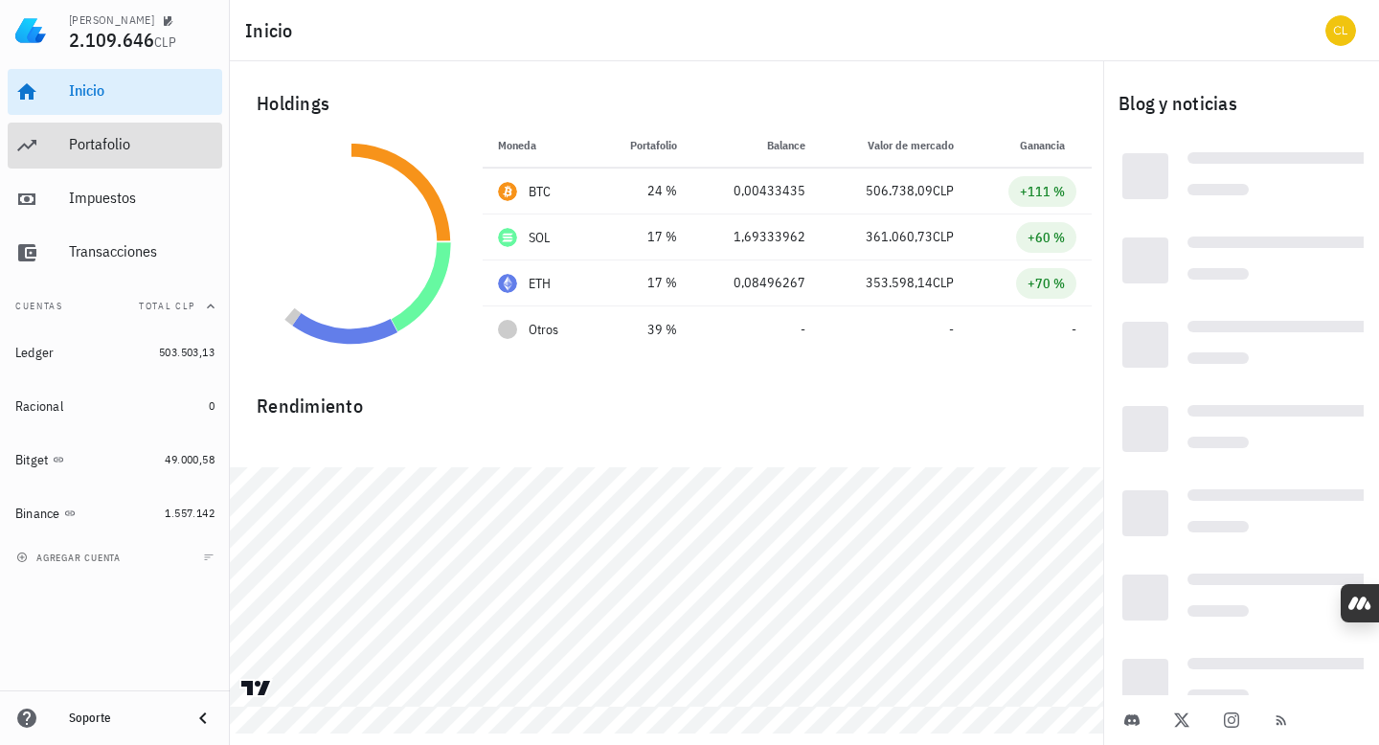
click at [149, 137] on div "Portafolio" at bounding box center [142, 144] width 146 height 18
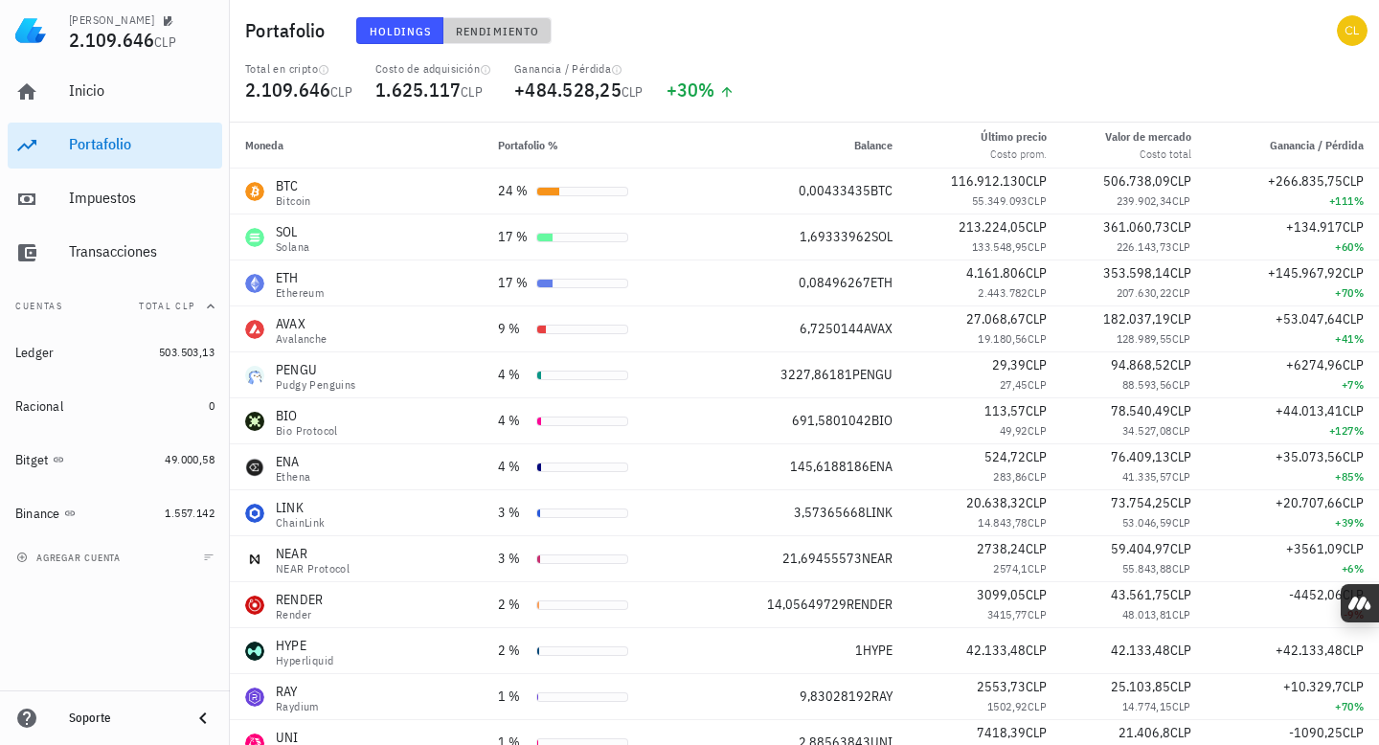
click at [498, 30] on span "Rendimiento" at bounding box center [497, 31] width 84 height 14
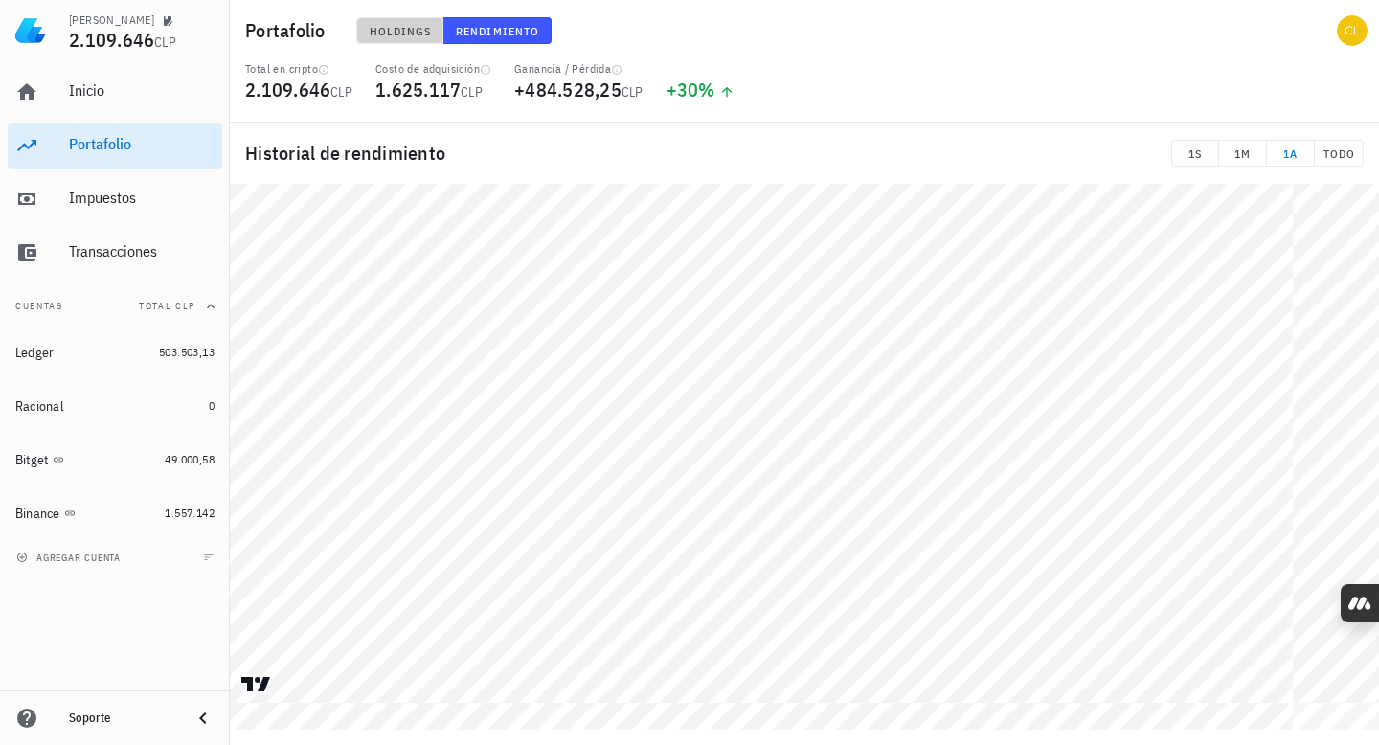
click at [396, 24] on span "Holdings" at bounding box center [400, 31] width 63 height 14
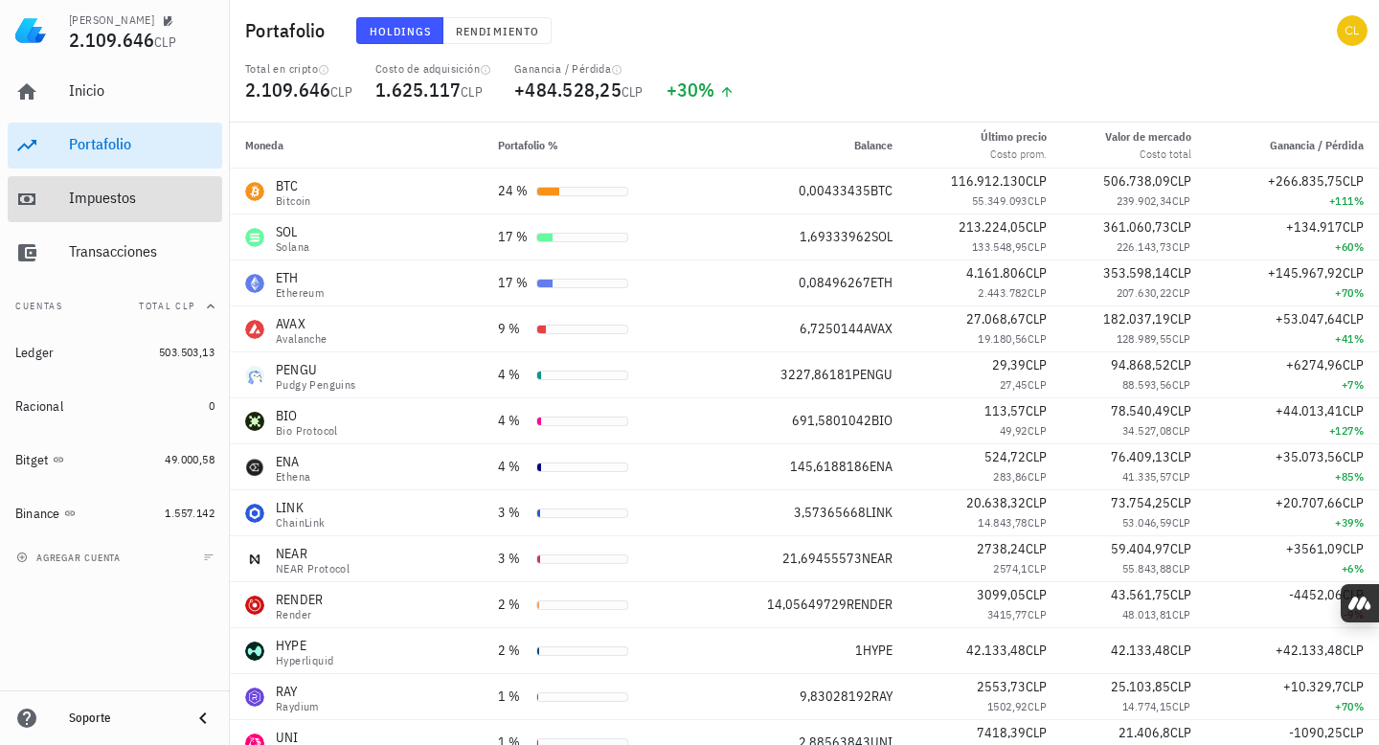
click at [122, 192] on div "Impuestos" at bounding box center [142, 198] width 146 height 18
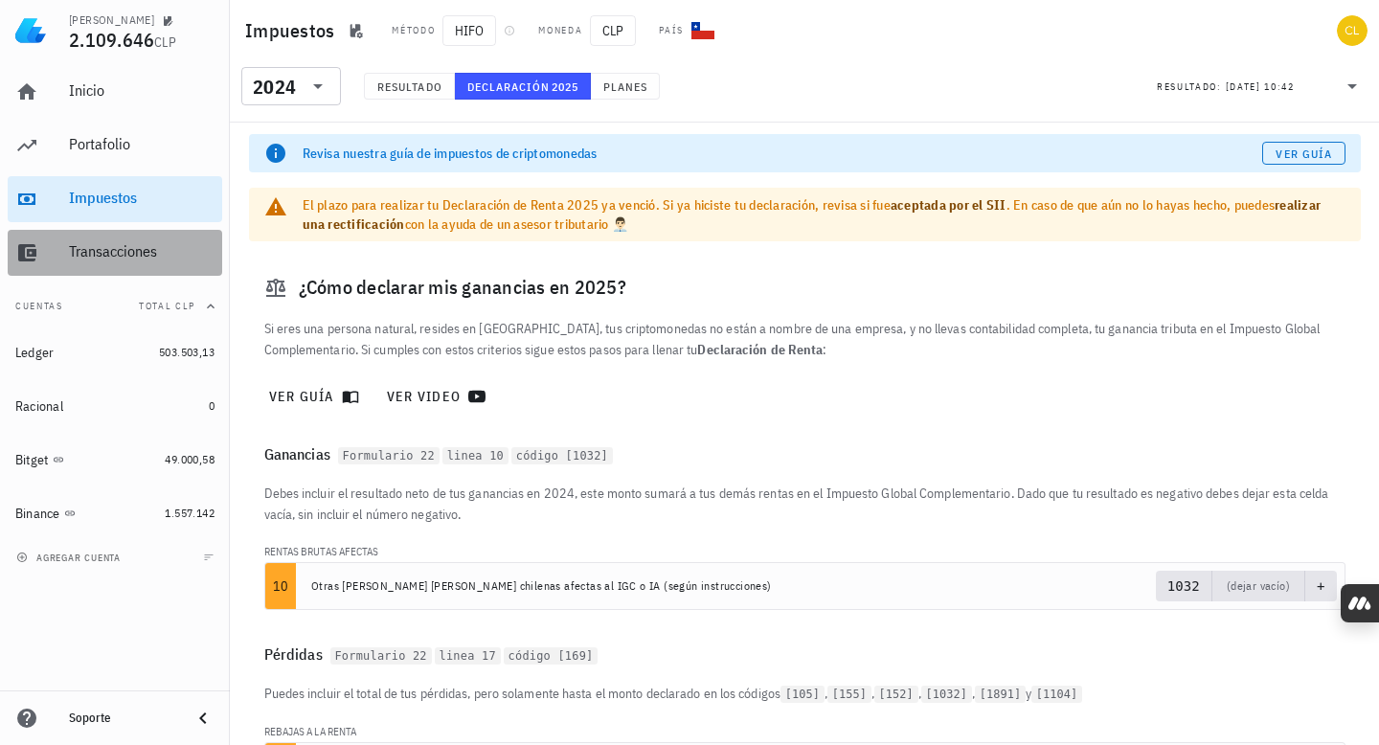
click at [136, 265] on div "Transacciones" at bounding box center [142, 252] width 146 height 43
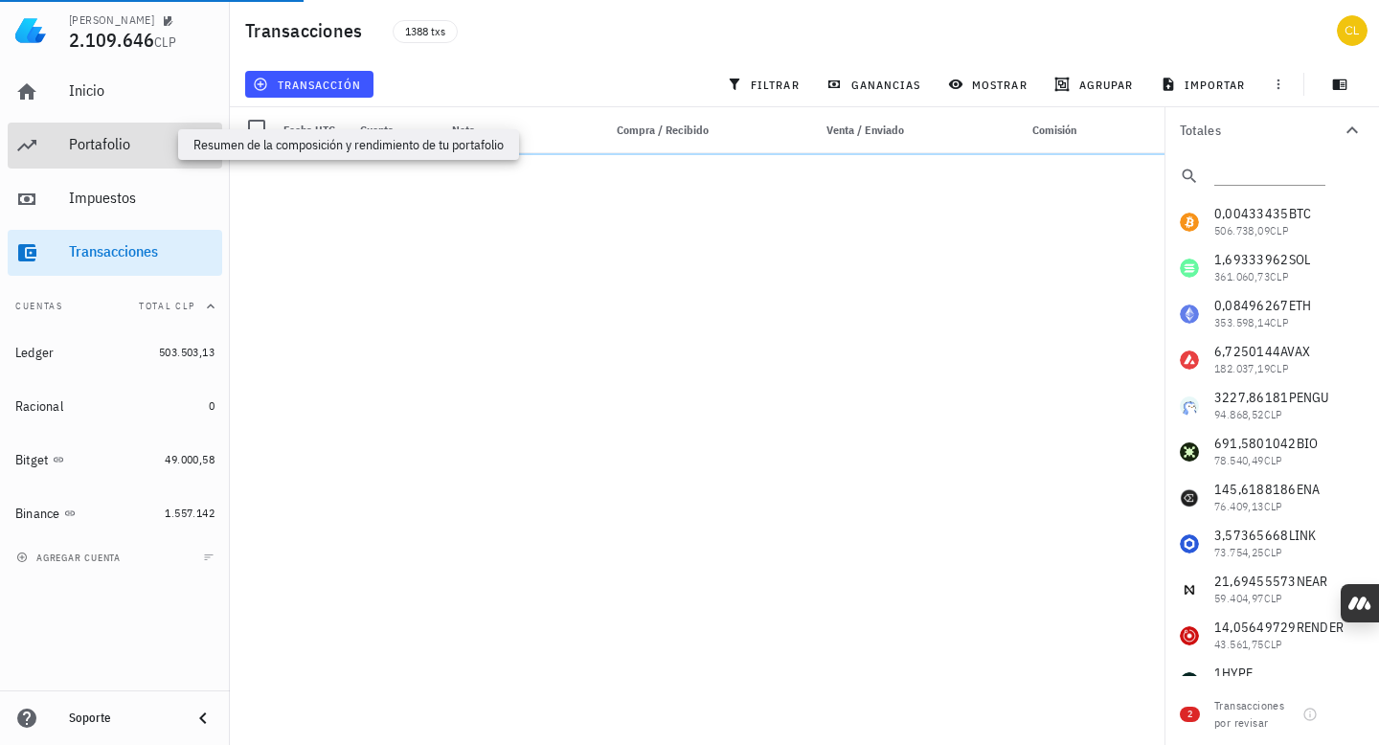
click at [140, 151] on div "Portafolio" at bounding box center [142, 144] width 146 height 18
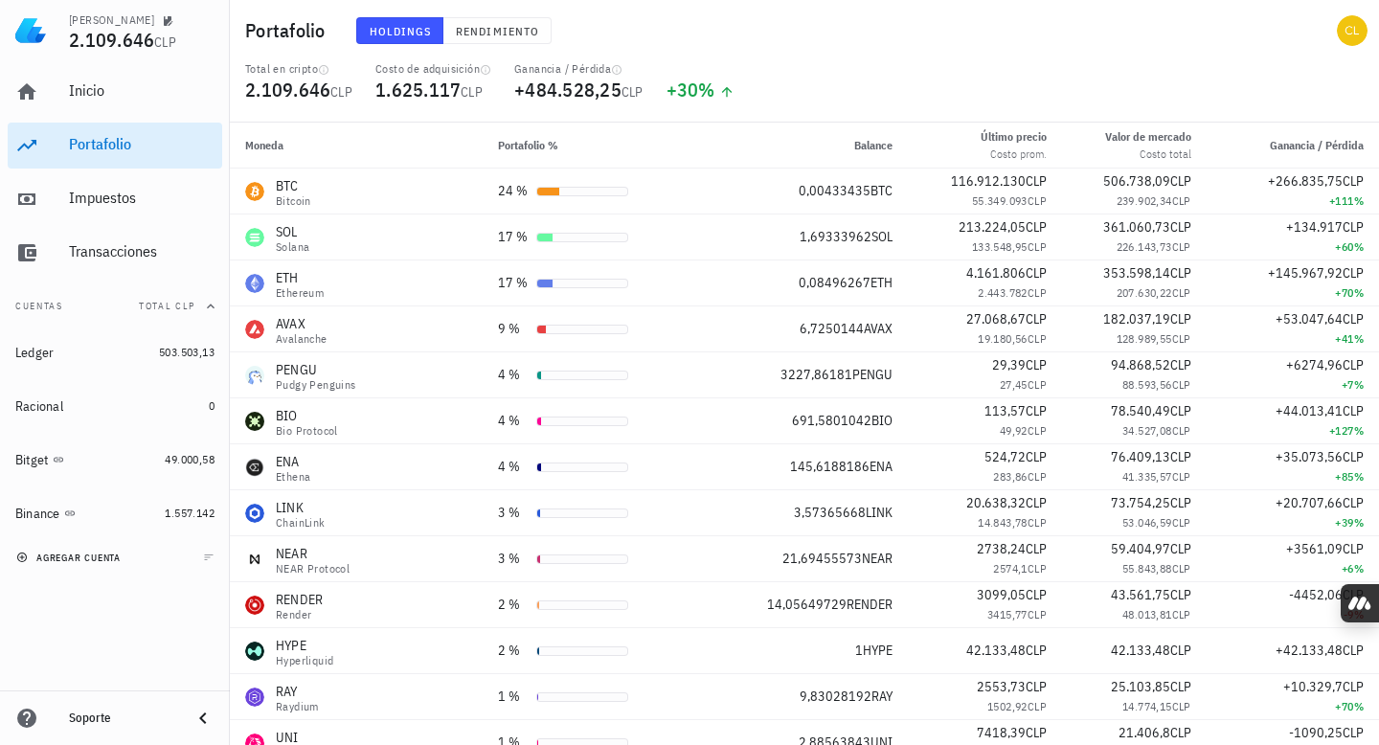
click at [109, 555] on span "agregar cuenta" at bounding box center [70, 558] width 101 height 12
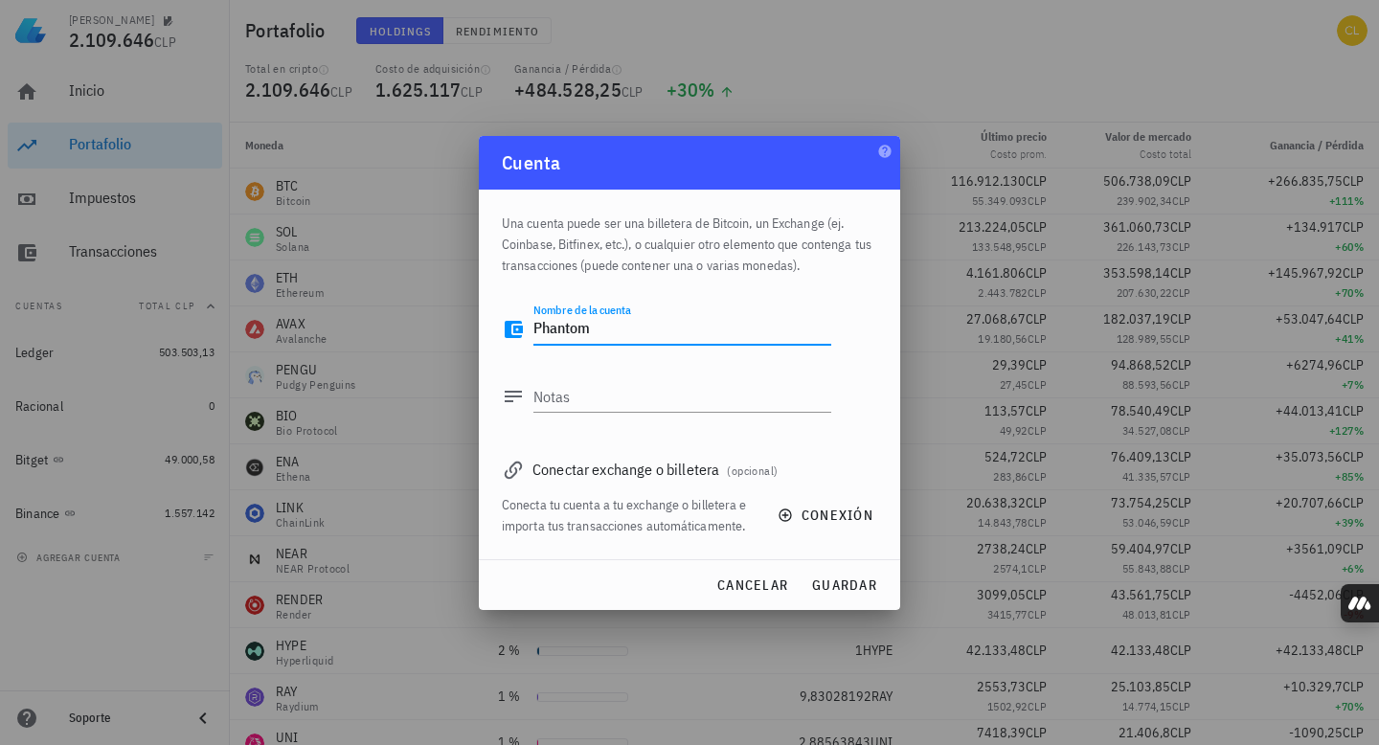
type textarea "Phantom"
click at [687, 475] on div "Conectar exchange o billetera (opcional)" at bounding box center [689, 469] width 375 height 27
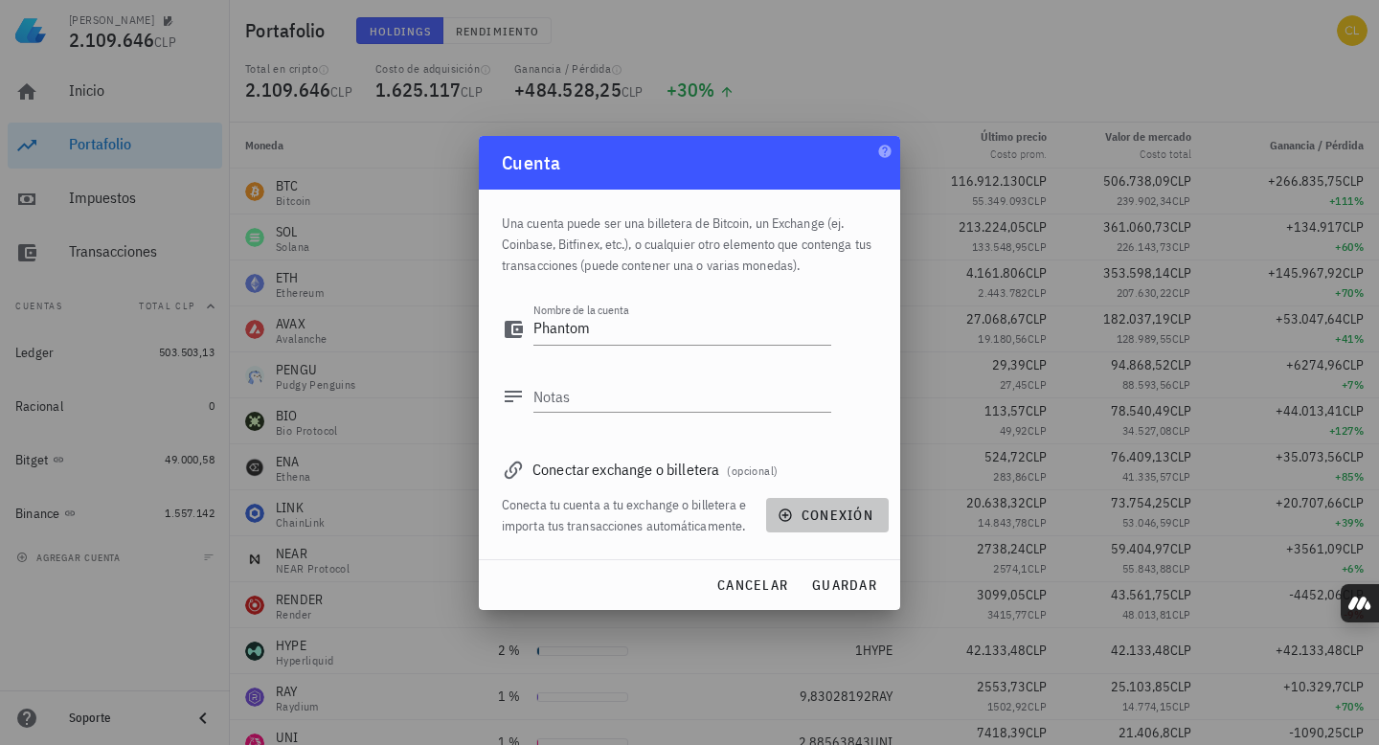
click at [802, 519] on span "conexión" at bounding box center [828, 515] width 92 height 17
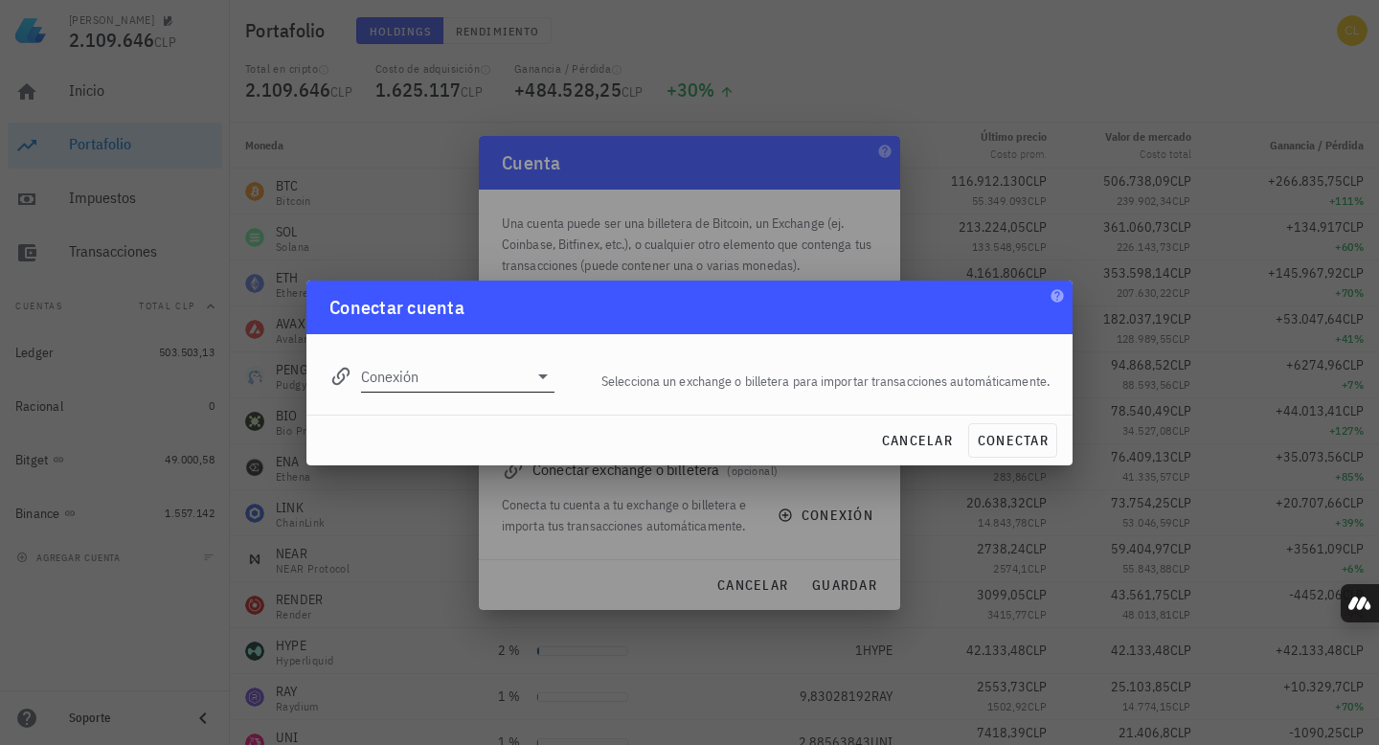
click at [536, 386] on icon at bounding box center [543, 376] width 23 height 23
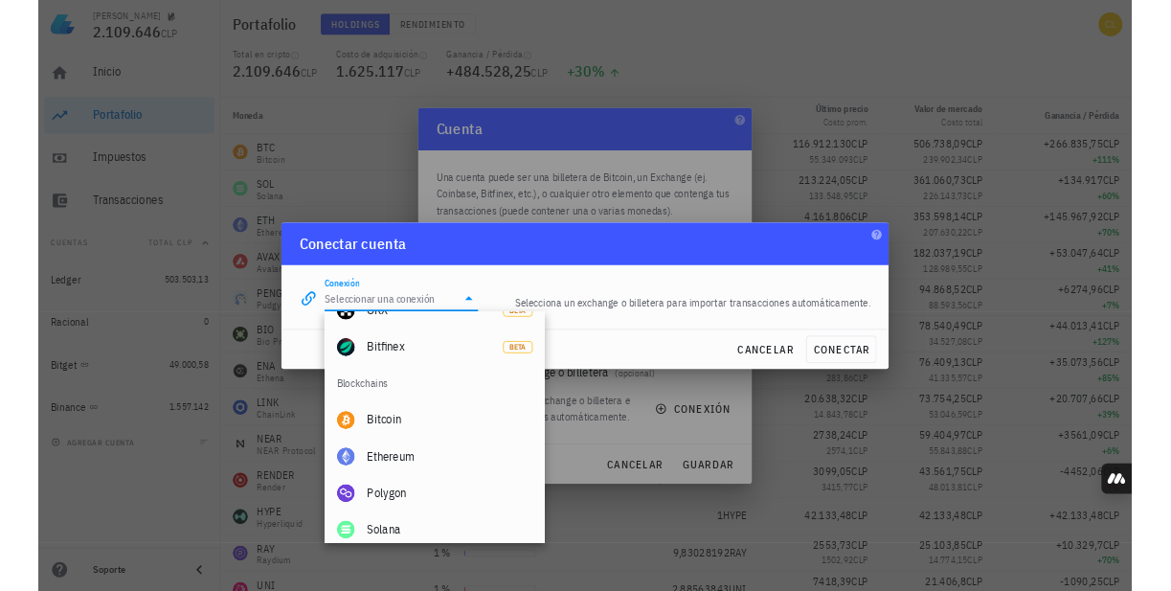
scroll to position [670, 0]
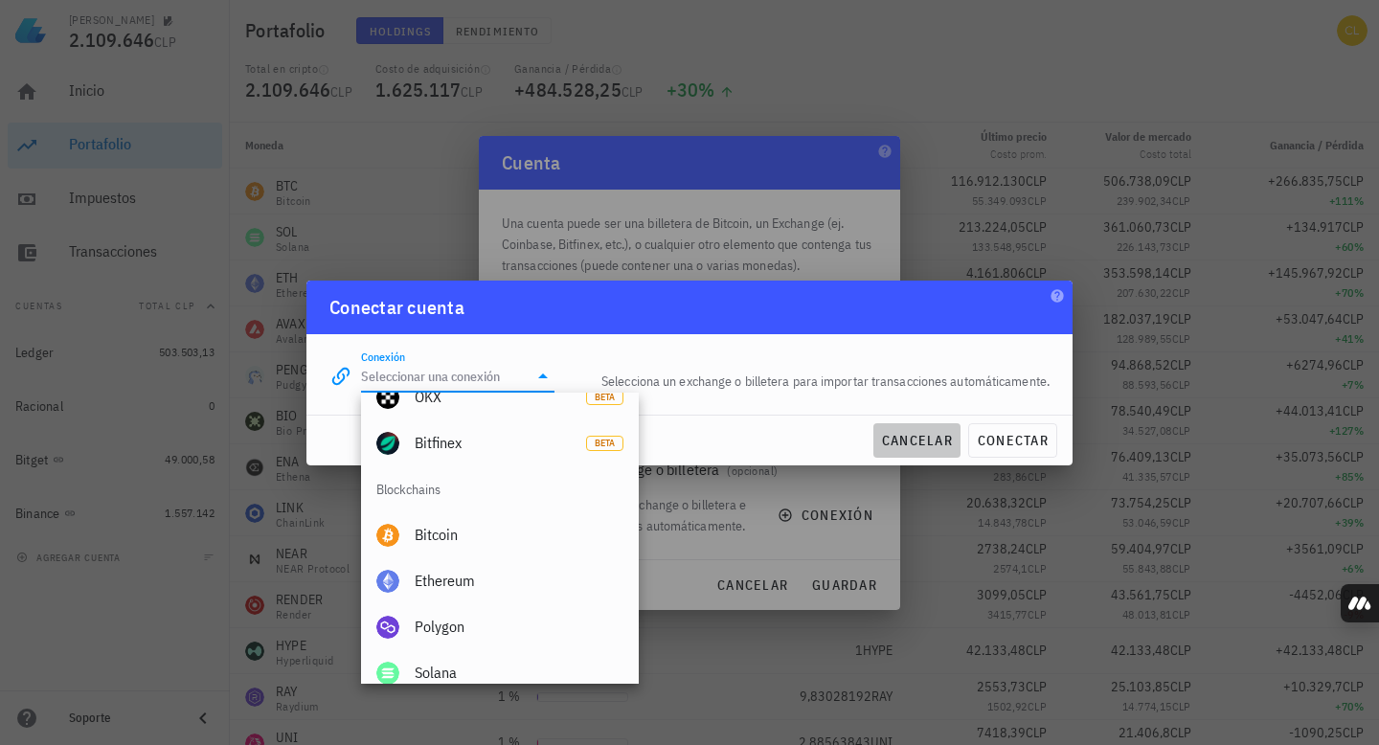
click at [924, 439] on span "cancelar" at bounding box center [917, 440] width 72 height 17
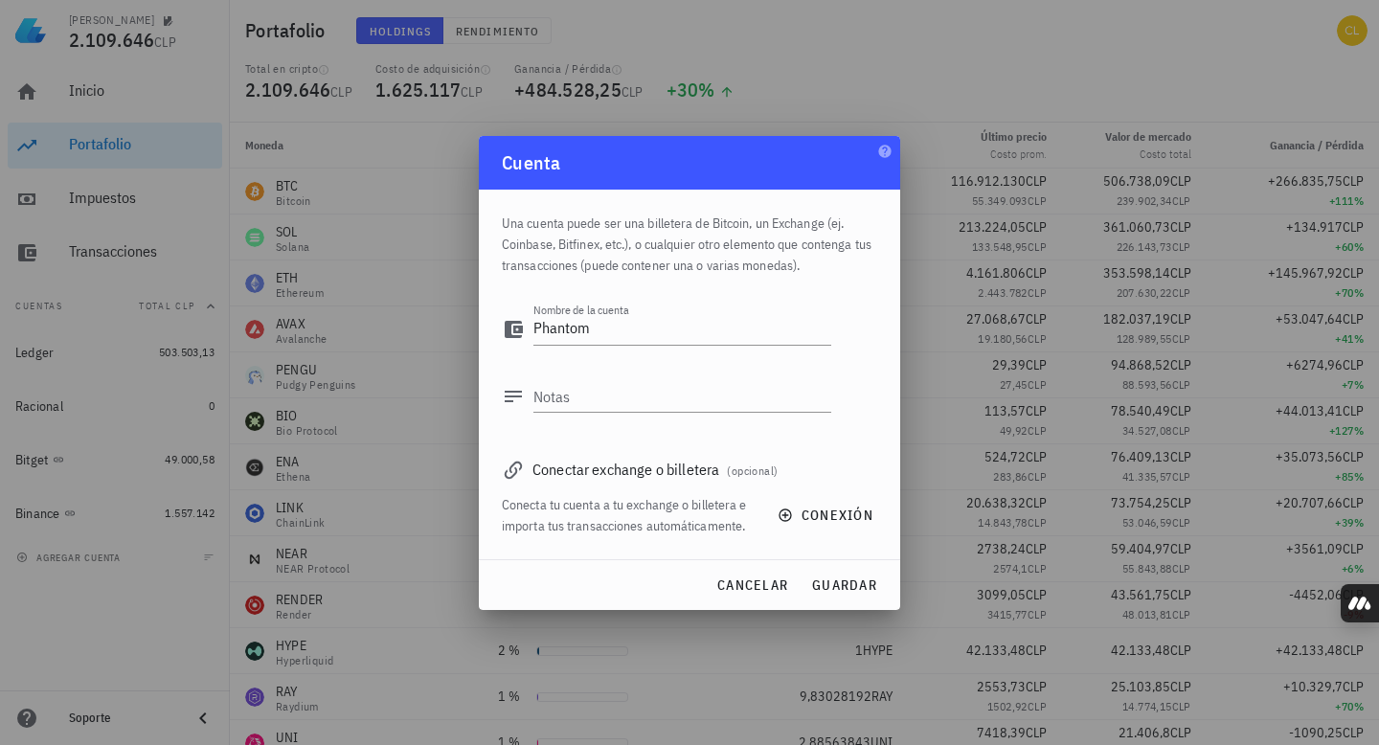
click at [988, 420] on div at bounding box center [689, 372] width 1379 height 745
click at [754, 579] on span "cancelar" at bounding box center [752, 585] width 72 height 17
